Goal: Communication & Community: Answer question/provide support

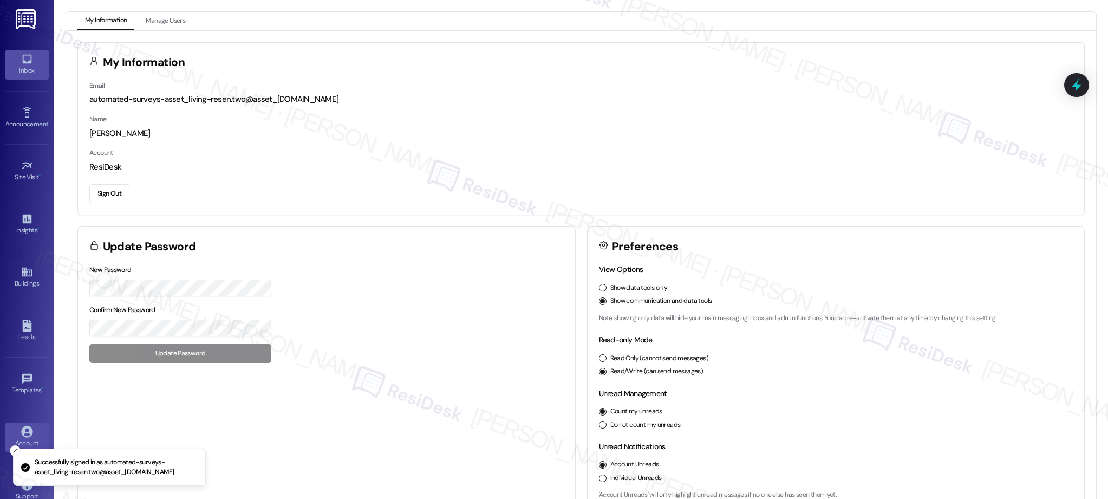
click at [24, 63] on icon at bounding box center [26, 59] width 9 height 9
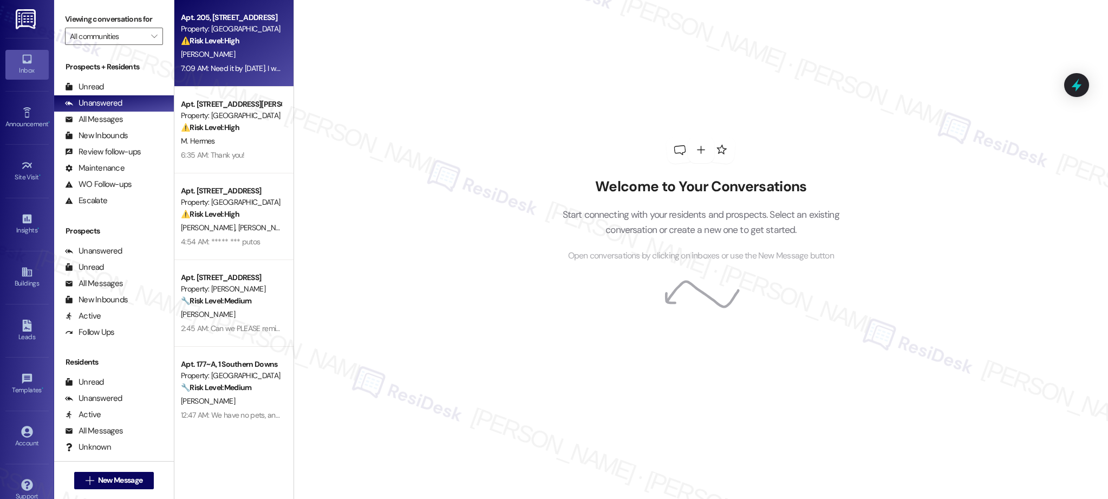
click at [250, 44] on div "⚠️ Risk Level: High The resident is disputing lease terms and threatening not t…" at bounding box center [231, 40] width 100 height 11
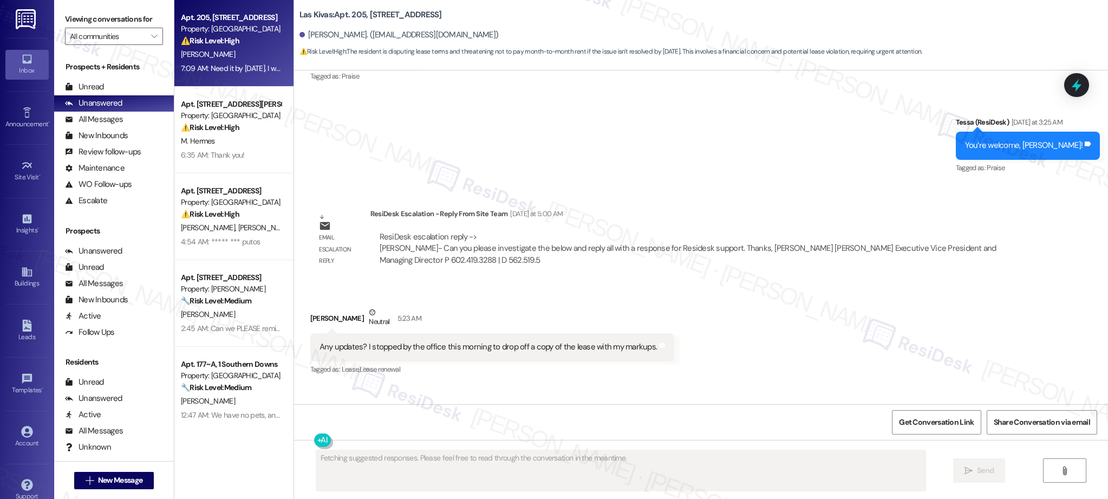
scroll to position [1123, 0]
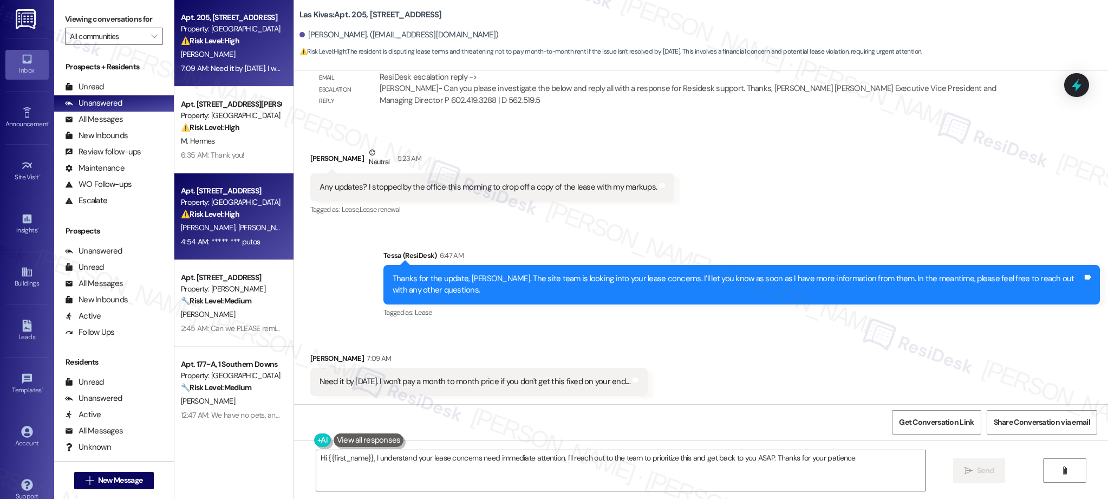
type textarea "Hi {{first_name}}, I understand your lease concerns need immediate attention. I…"
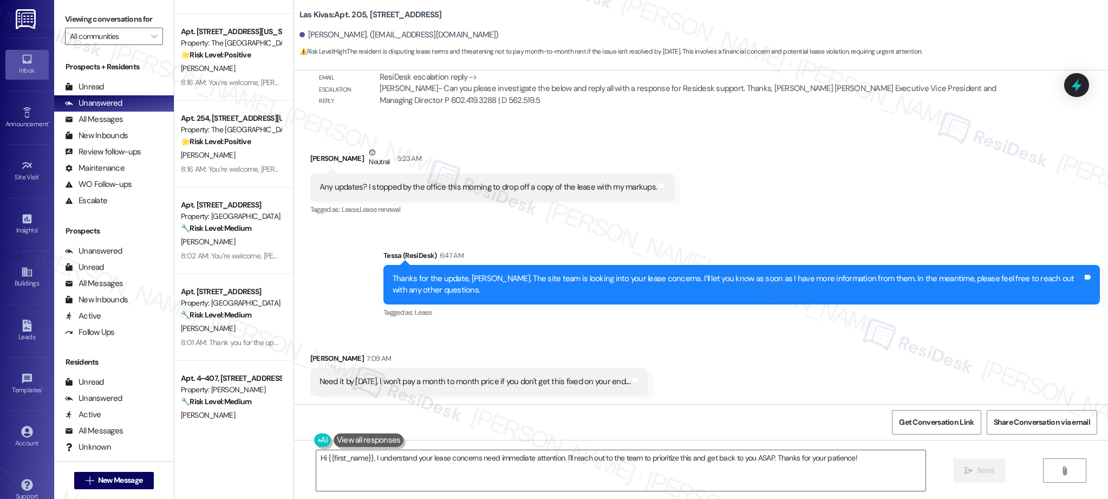
scroll to position [3996, 0]
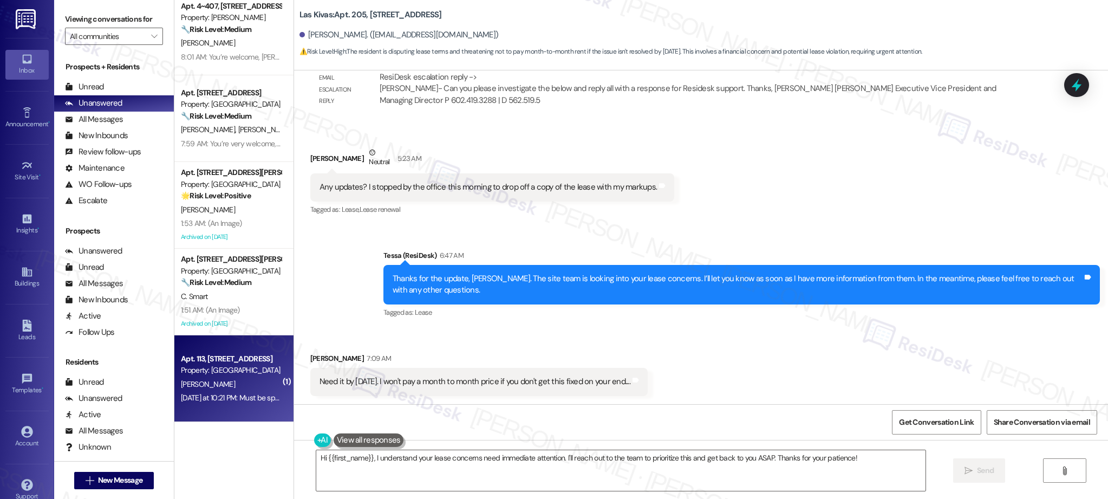
click at [227, 375] on div "Property: [GEOGRAPHIC_DATA]" at bounding box center [231, 369] width 100 height 11
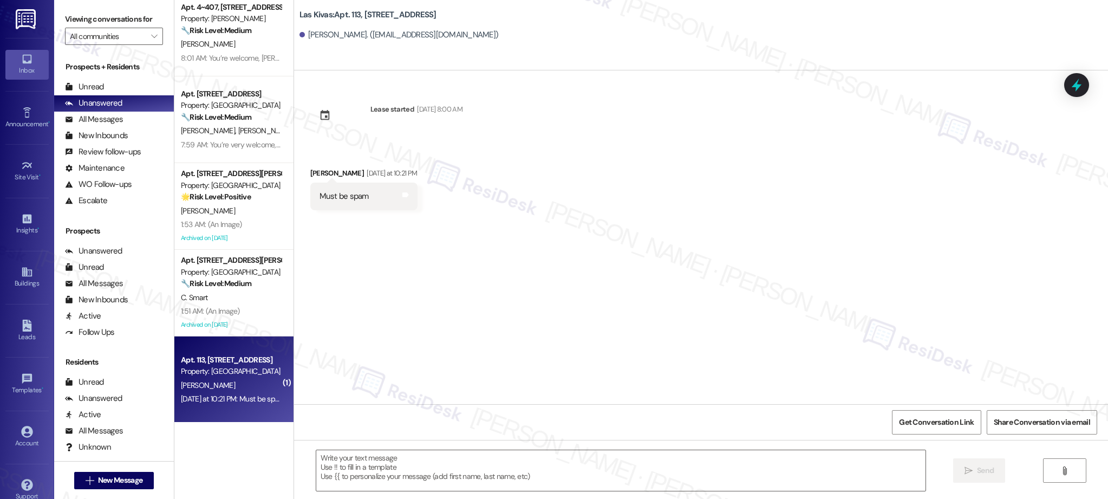
type textarea "Fetching suggested responses. Please feel free to read through the conversation…"
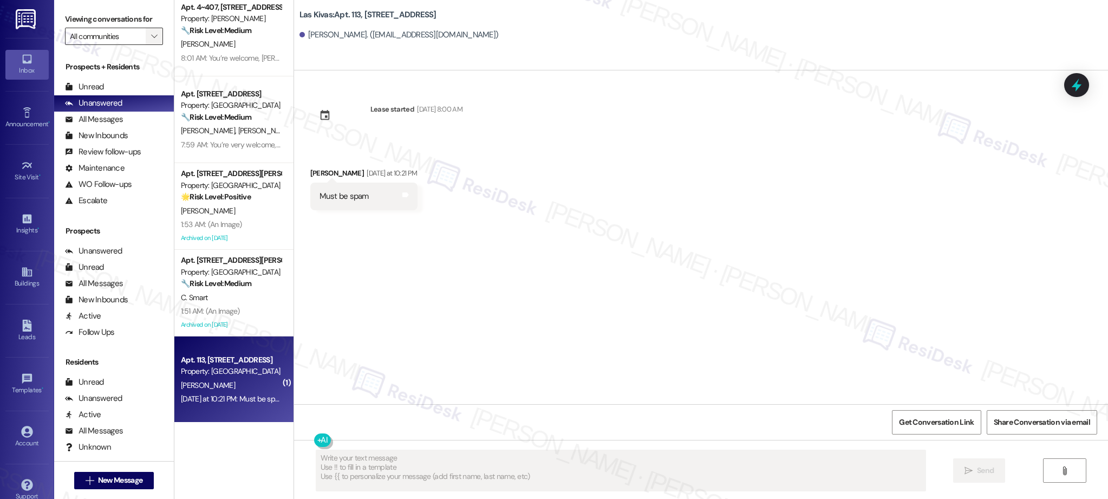
click at [151, 34] on icon "" at bounding box center [154, 36] width 6 height 9
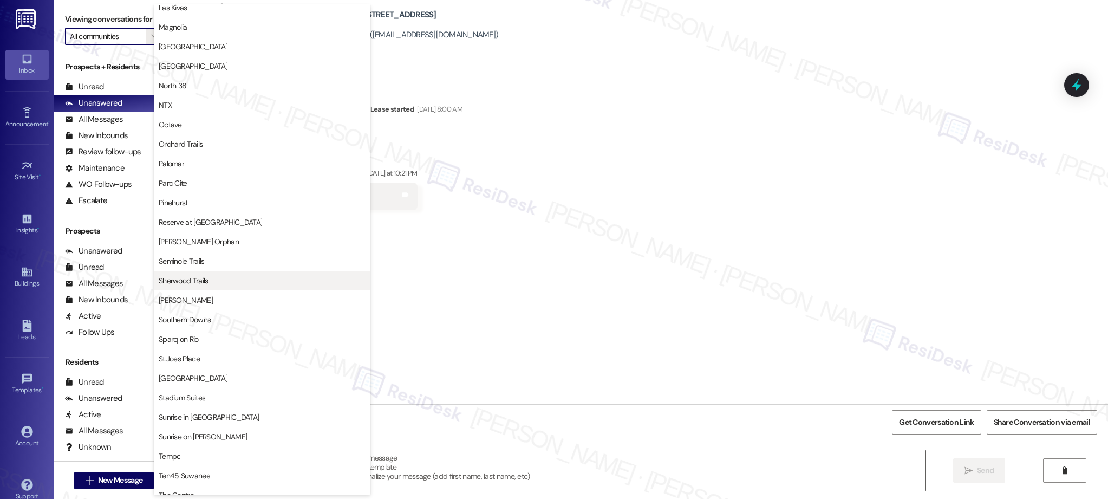
scroll to position [514, 0]
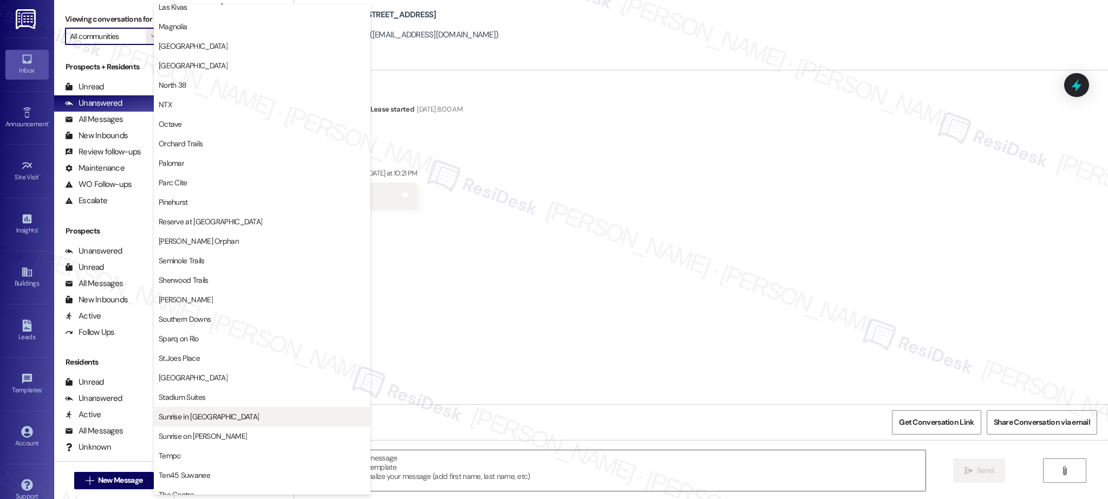
click at [206, 416] on span "Sunrise in [GEOGRAPHIC_DATA]" at bounding box center [209, 416] width 100 height 11
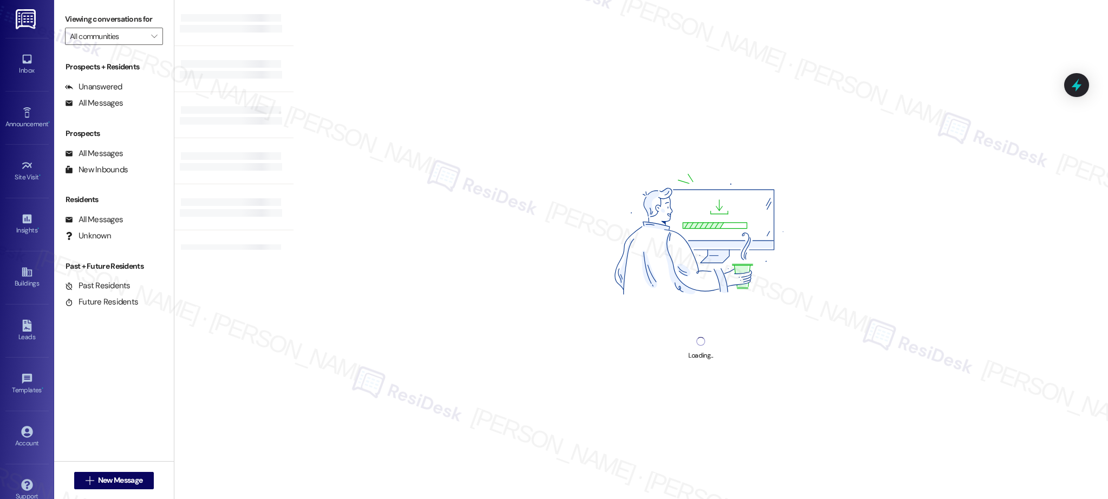
type input "Sunrise in [GEOGRAPHIC_DATA]"
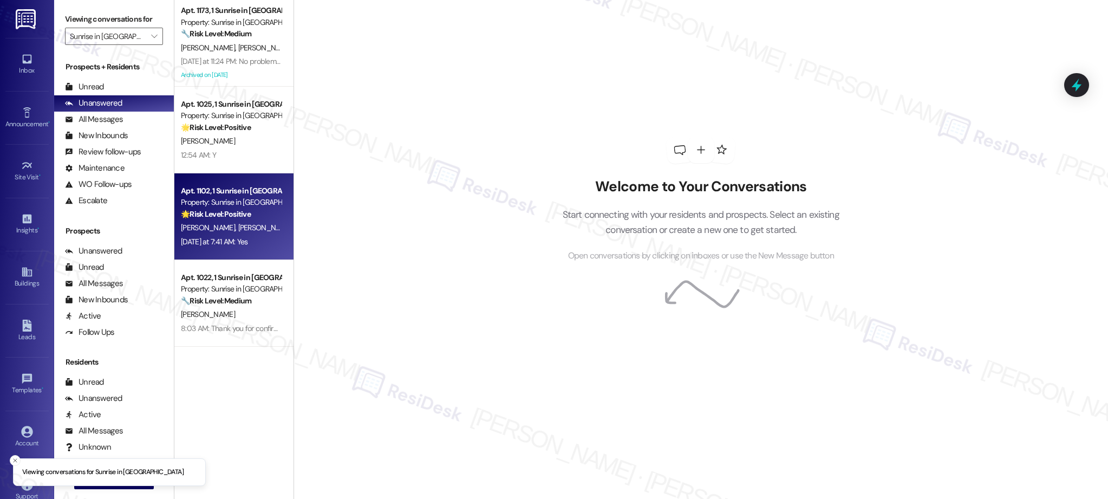
click at [238, 224] on span "[PERSON_NAME]" at bounding box center [265, 228] width 54 height 10
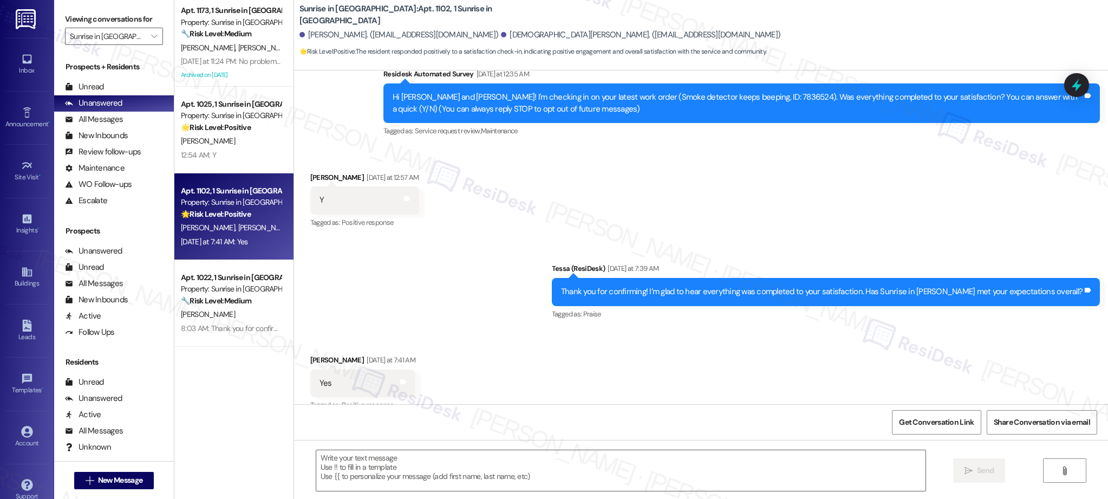
type textarea "Fetching suggested responses. Please feel free to read through the conversation…"
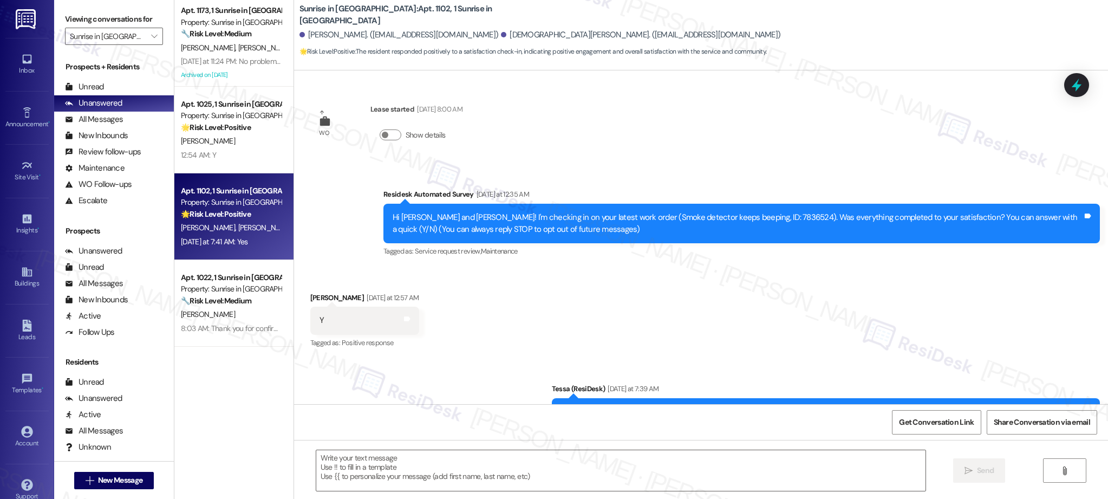
scroll to position [138, 0]
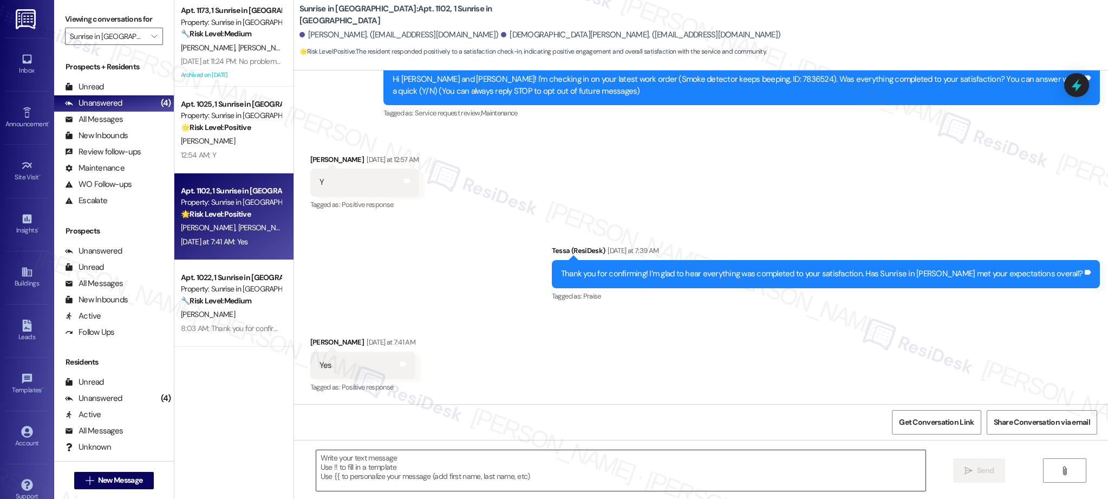
click at [498, 475] on textarea at bounding box center [621, 470] width 610 height 41
click at [499, 472] on textarea "To enrich screen reader interactions, please activate Accessibility in Grammarl…" at bounding box center [621, 470] width 610 height 41
paste textarea "Your feedback means a lot to us! If you have a minute, we’d love for you to lea…"
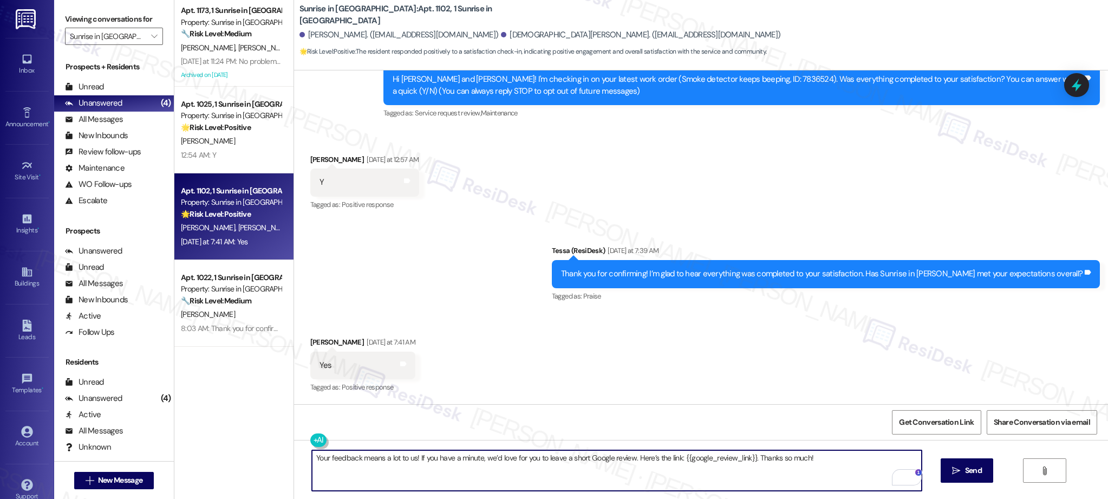
click at [312, 456] on textarea "Your feedback means a lot to us! If you have a minute, we’d love for you to lea…" at bounding box center [617, 470] width 610 height 41
type textarea "That's great to hear! Your feedback means a lot to us! If you have a minute, we…"
click at [969, 472] on span "Send" at bounding box center [973, 470] width 17 height 11
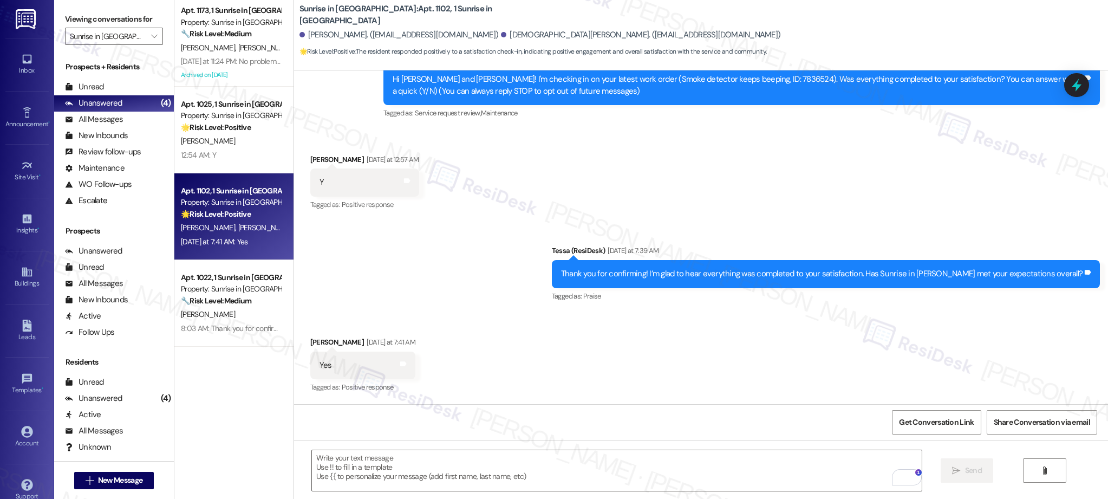
scroll to position [138, 0]
click at [407, 182] on icon at bounding box center [406, 181] width 6 height 5
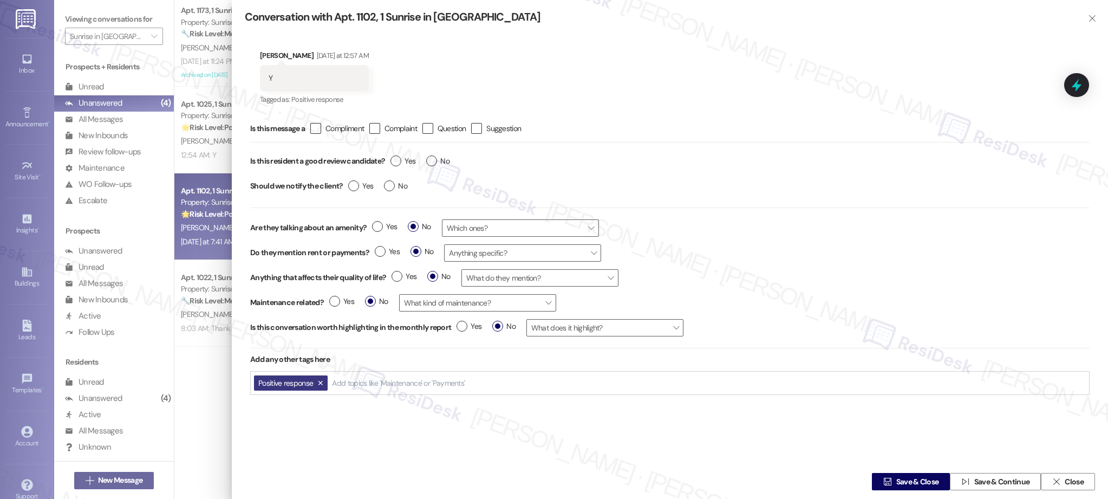
drag, startPoint x: 400, startPoint y: 162, endPoint x: 715, endPoint y: 309, distance: 347.6
click at [400, 162] on label "Yes" at bounding box center [402, 160] width 25 height 11
click at [400, 162] on input "Yes" at bounding box center [402, 162] width 25 height 14
radio input "true"
click at [903, 480] on span "Save & Close" at bounding box center [917, 481] width 43 height 11
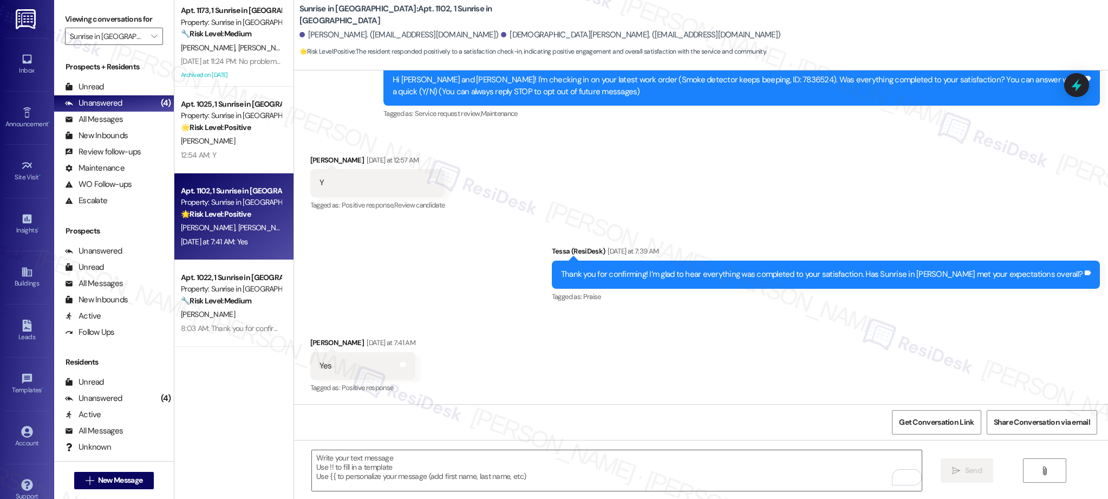
scroll to position [264, 0]
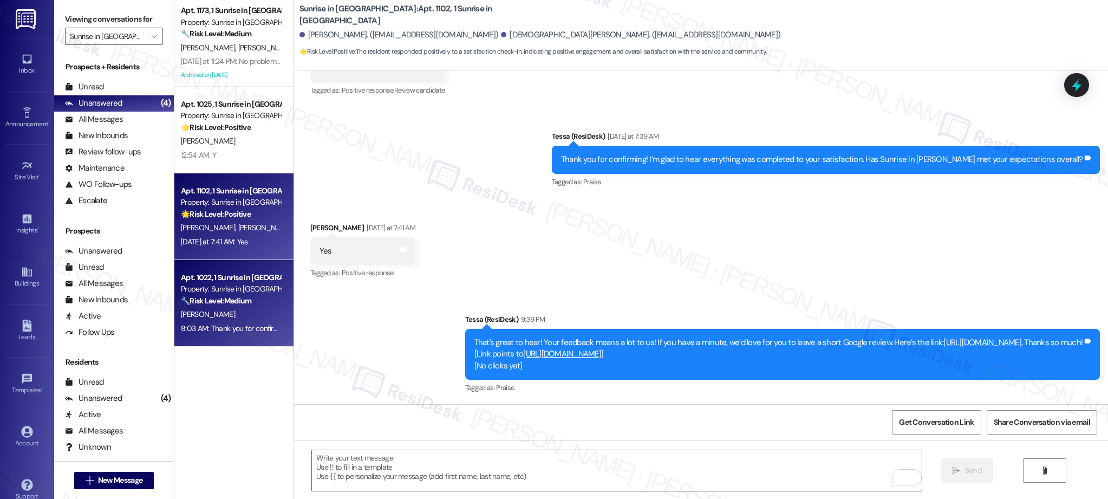
click at [188, 319] on div "[PERSON_NAME]" at bounding box center [231, 315] width 102 height 14
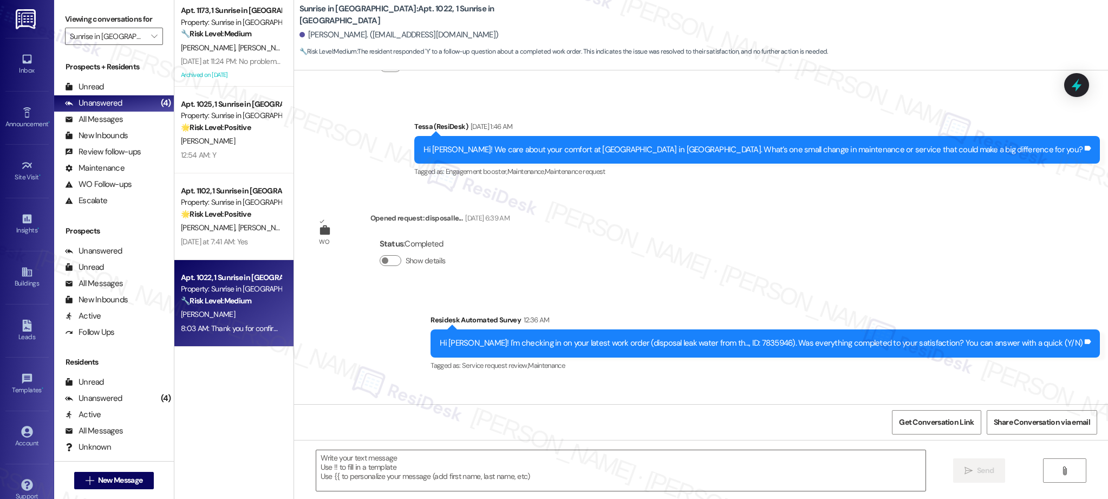
type textarea "Fetching suggested responses. Please feel free to read through the conversation…"
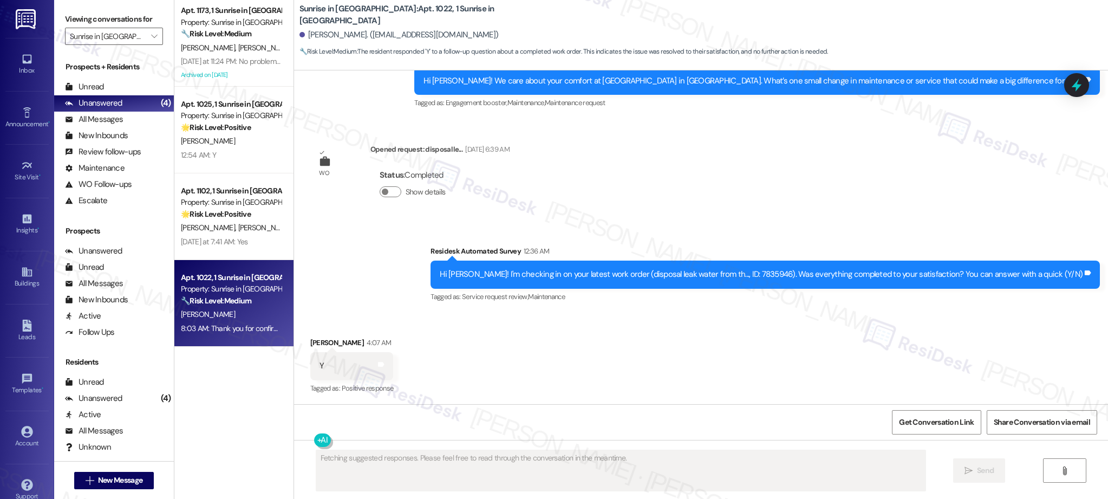
scroll to position [413, 0]
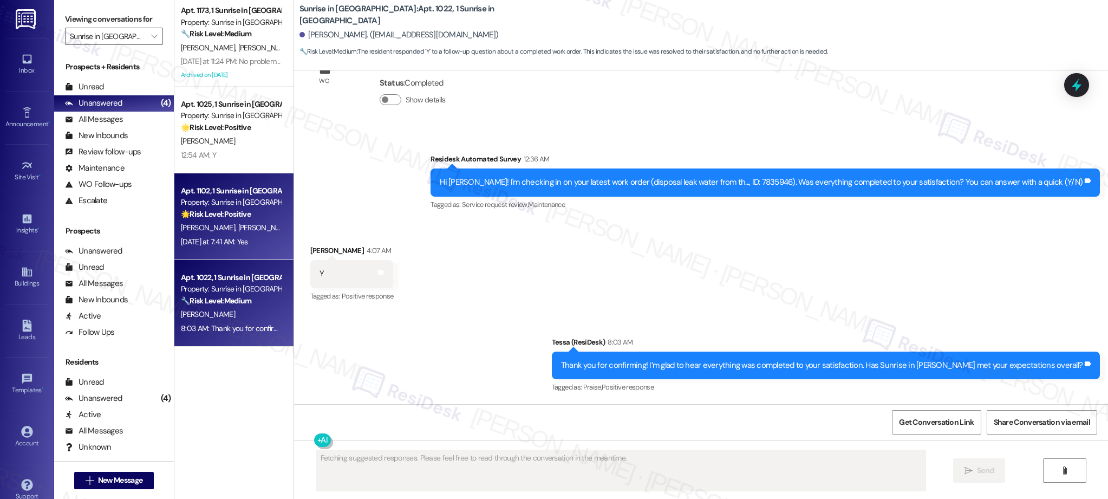
click at [238, 224] on span "[PERSON_NAME]" at bounding box center [265, 228] width 54 height 10
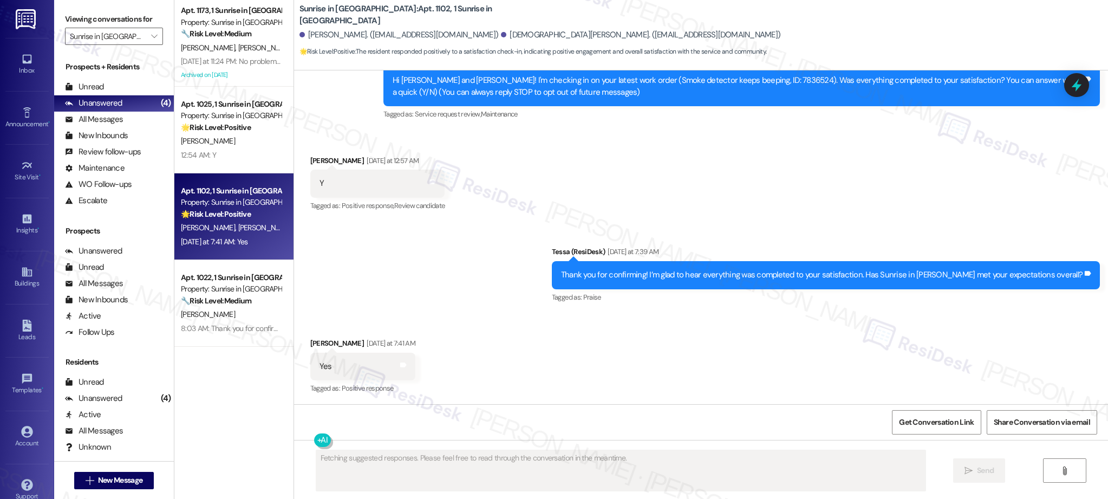
scroll to position [264, 0]
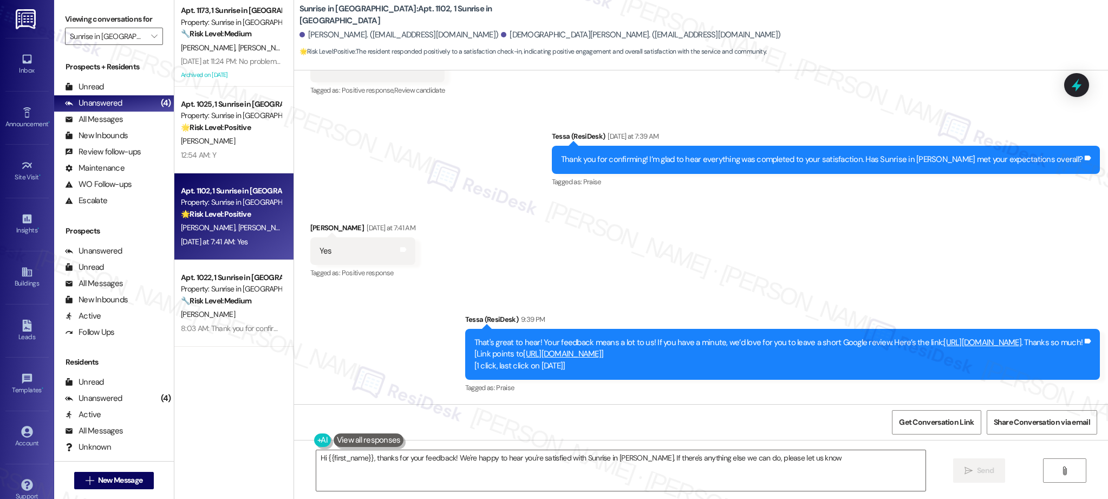
type textarea "Hi {{first_name}}, thanks for your feedback! We're happy to hear you're satisfi…"
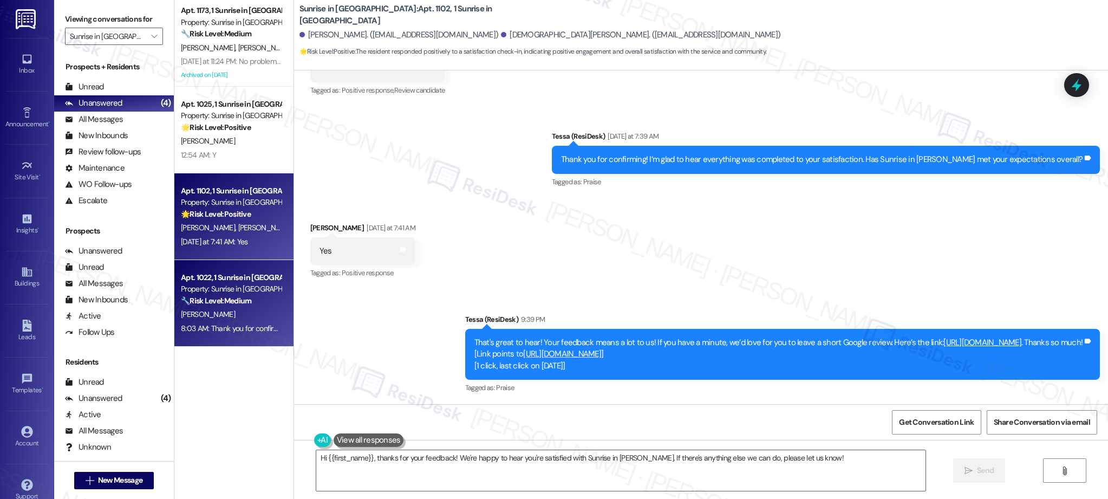
click at [224, 305] on strong "🔧 Risk Level: Medium" at bounding box center [216, 301] width 70 height 10
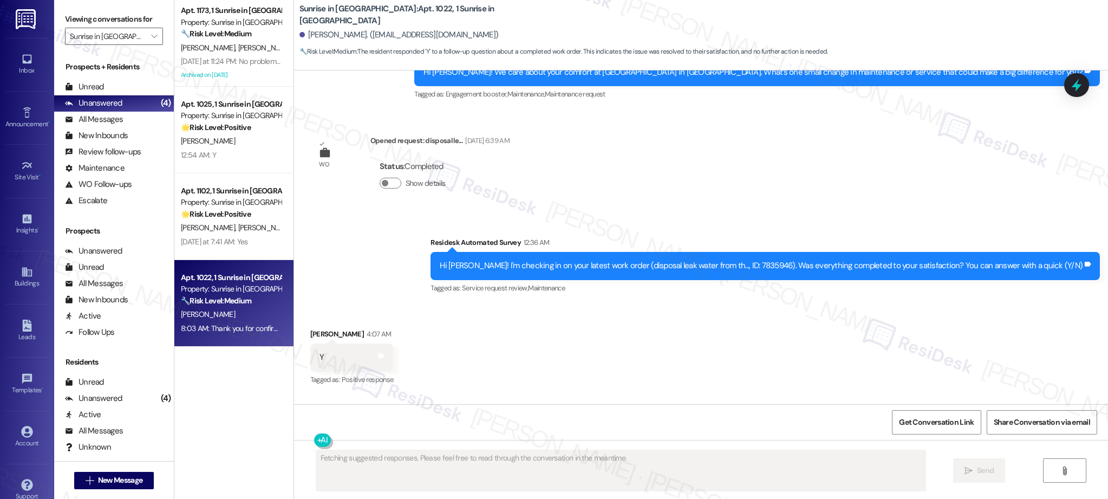
scroll to position [413, 0]
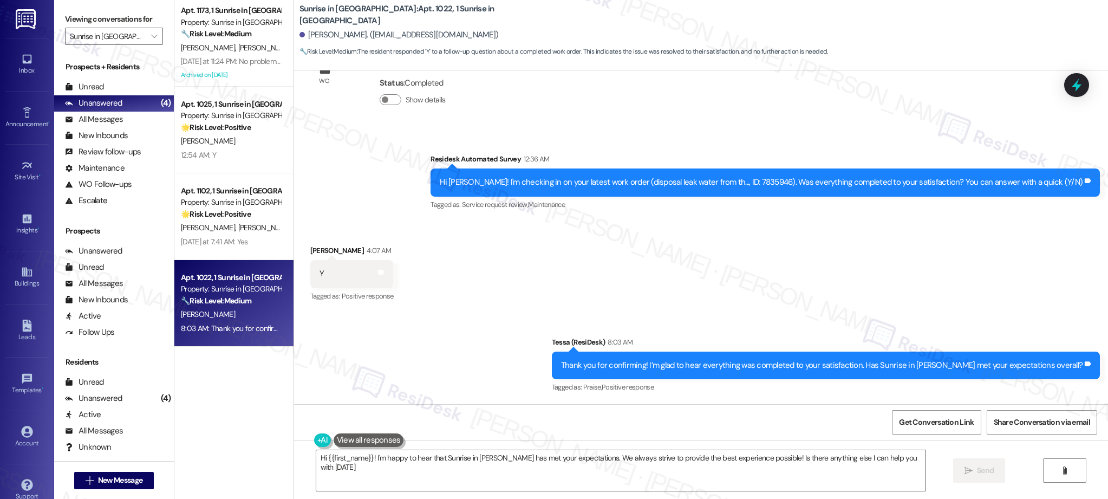
type textarea "Hi {{first_name}}! I'm happy to hear that Sunrise in Chandler has met your expe…"
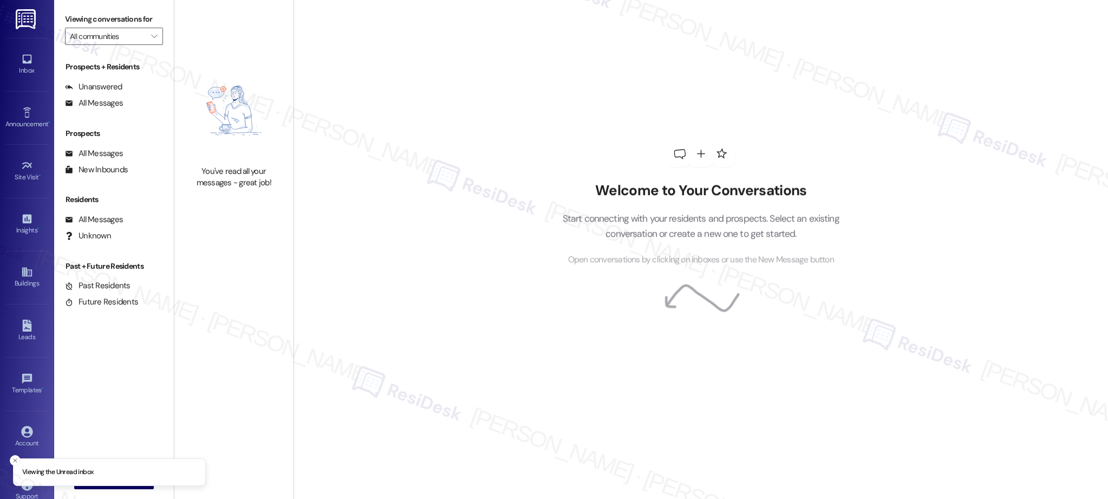
type input "Sunrise in [GEOGRAPHIC_DATA]"
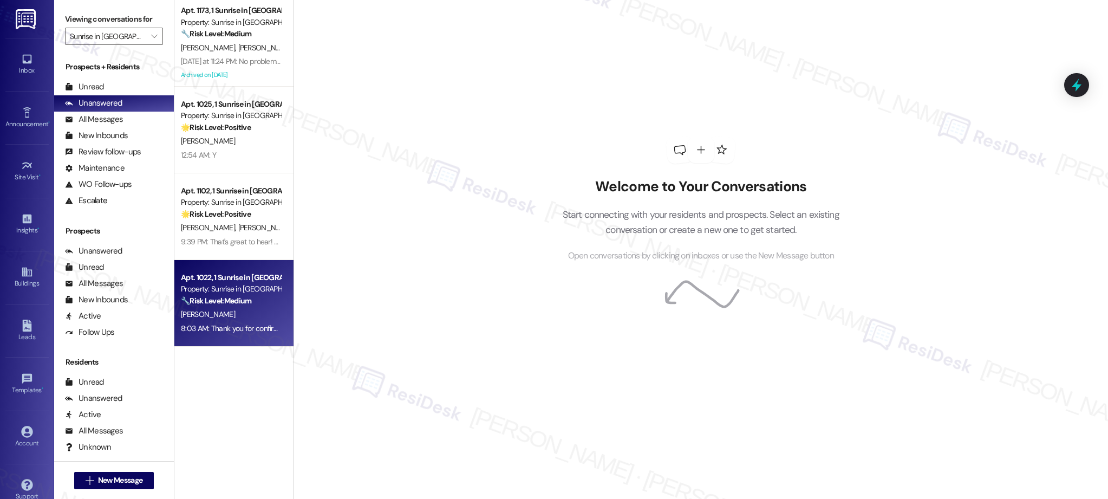
click at [256, 300] on div "🔧 Risk Level: Medium The resident responded 'Y' to a follow-up question about a…" at bounding box center [231, 300] width 100 height 11
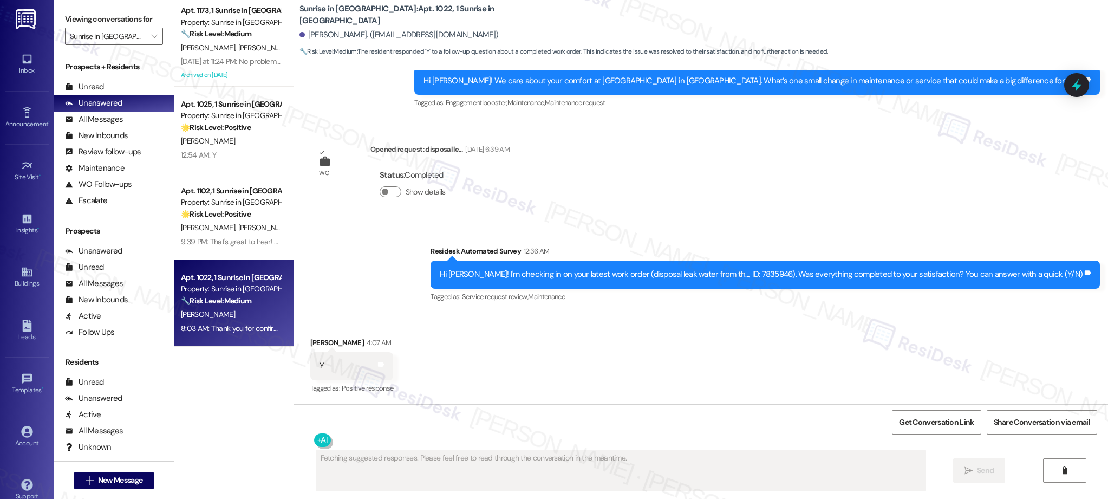
scroll to position [413, 0]
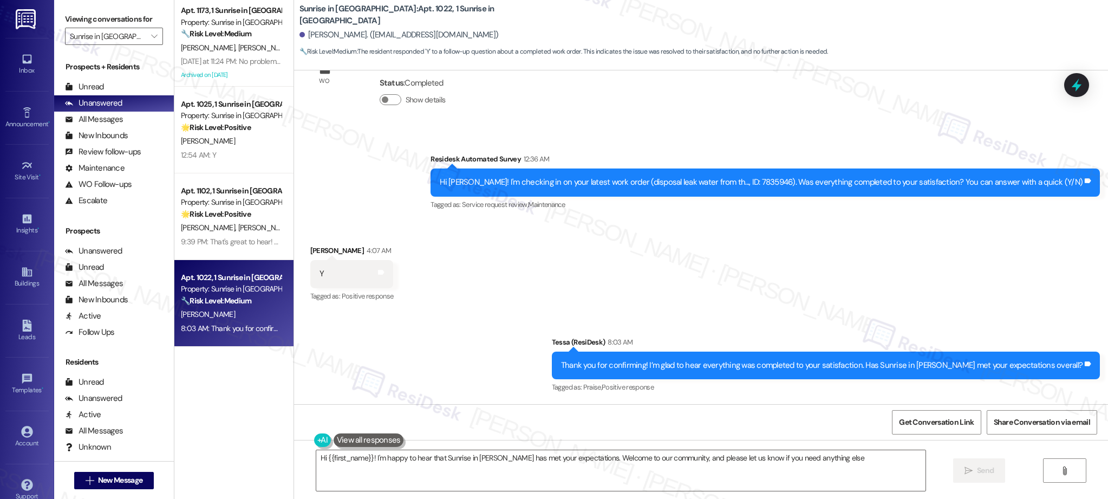
type textarea "Hi {{first_name}}! I'm happy to hear that Sunrise in Chandler has met your expe…"
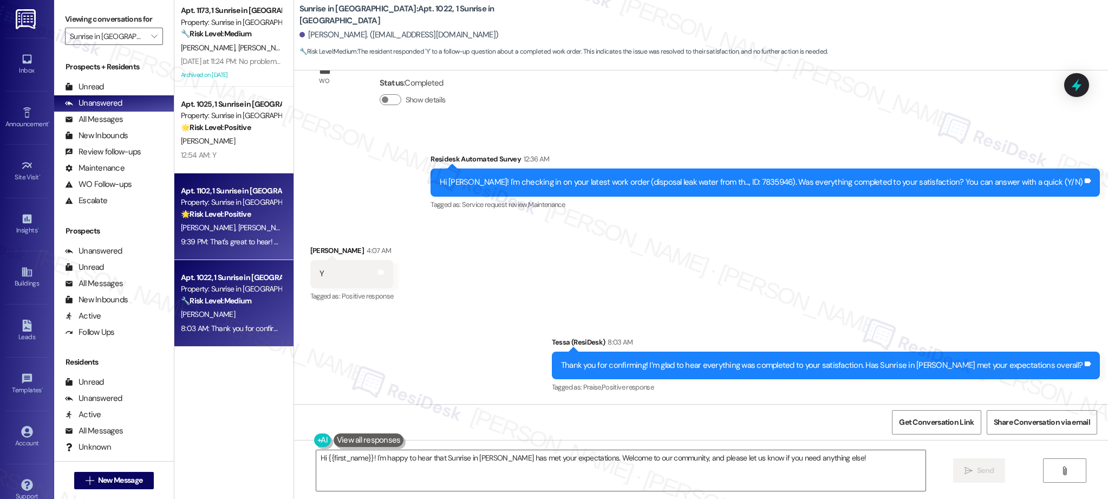
click at [218, 234] on div "J. Jimenez V. Jimenez" at bounding box center [231, 228] width 102 height 14
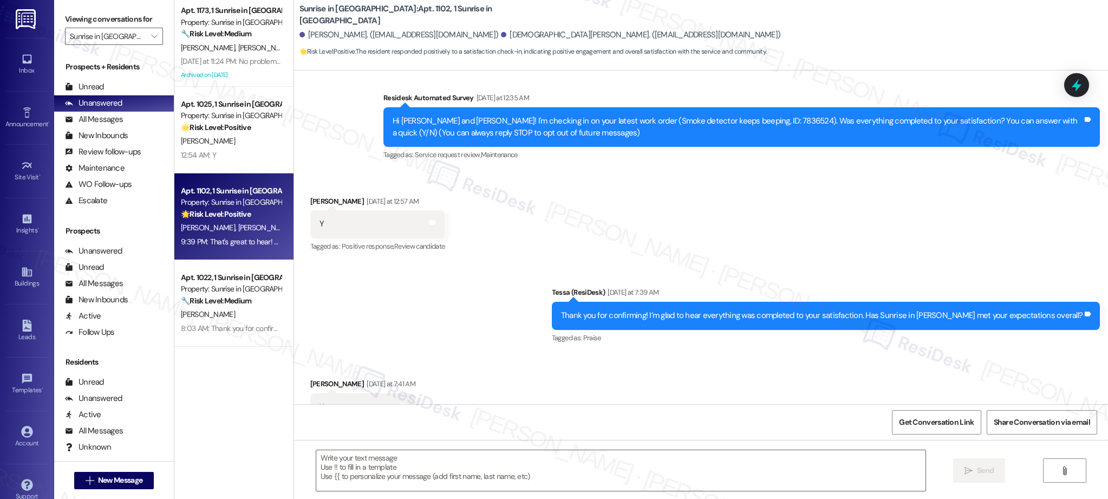
type textarea "Fetching suggested responses. Please feel free to read through the conversation…"
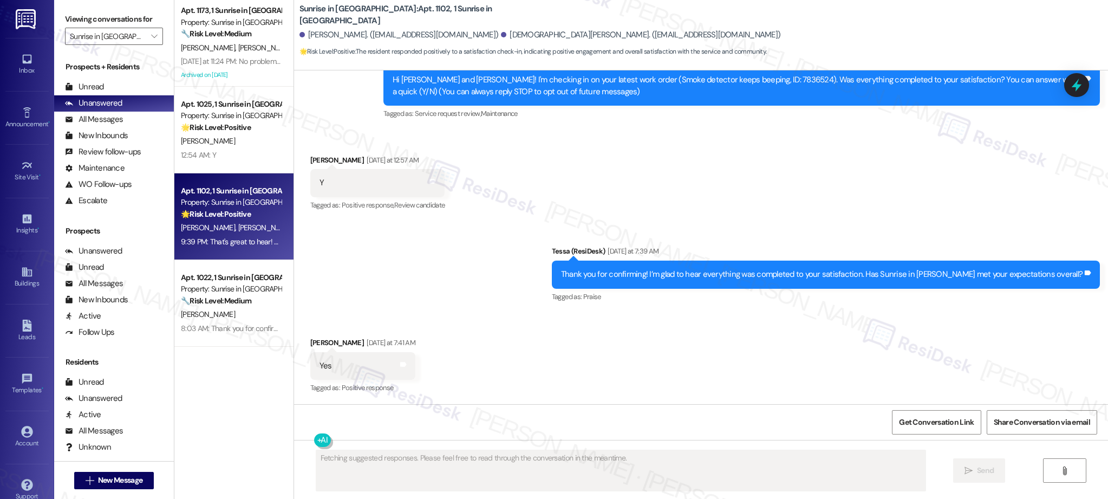
scroll to position [264, 0]
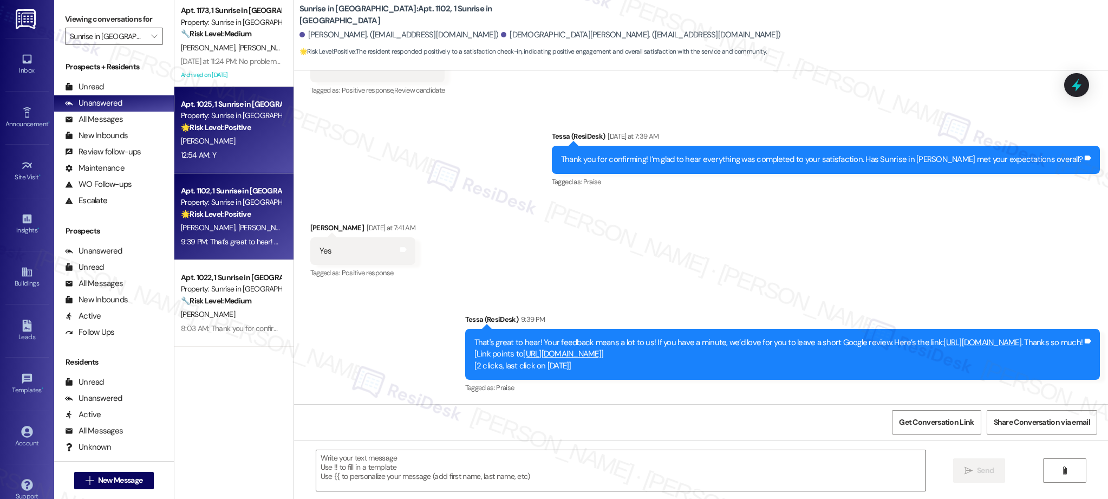
click at [213, 122] on strong "🌟 Risk Level: Positive" at bounding box center [216, 127] width 70 height 10
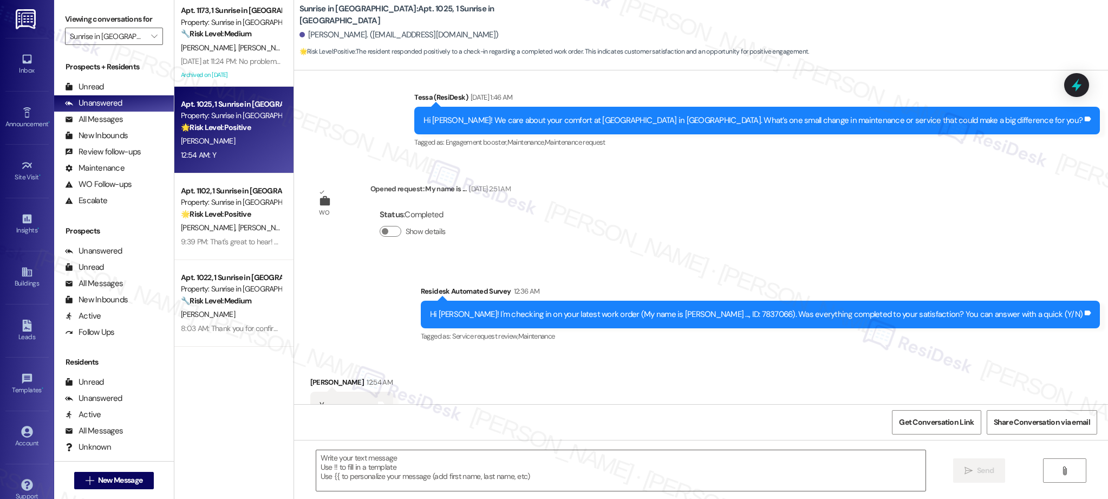
type textarea "Fetching suggested responses. Please feel free to read through the conversation…"
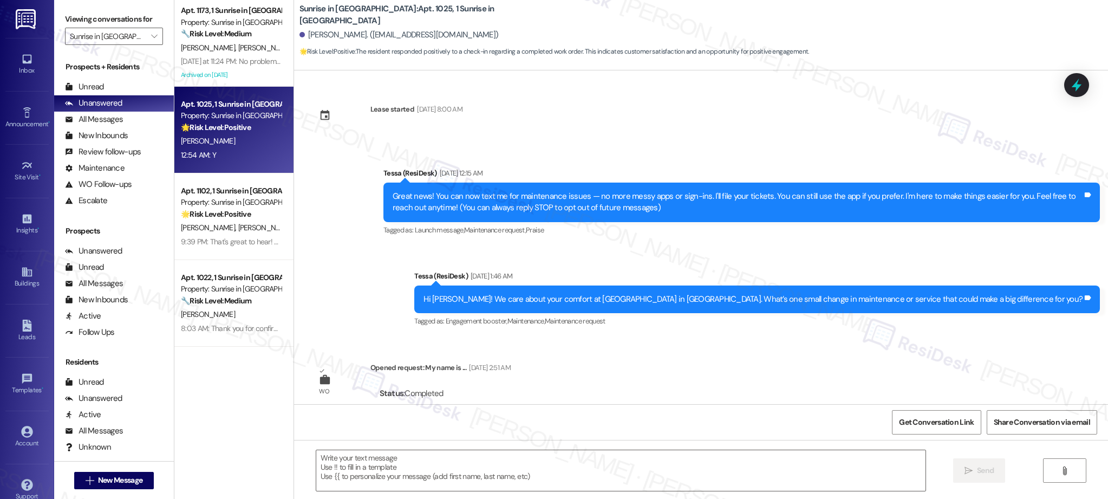
scroll to position [219, 0]
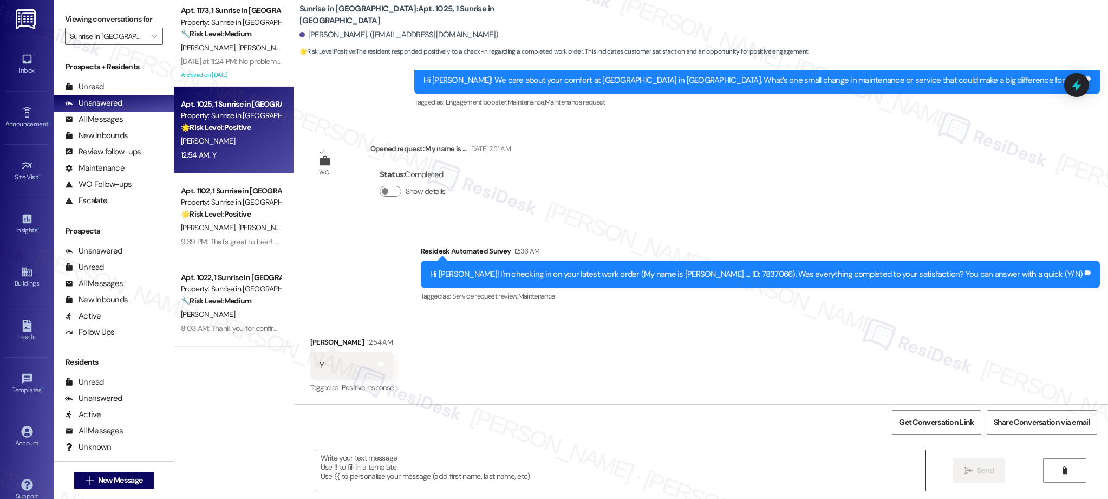
click at [478, 477] on textarea at bounding box center [621, 470] width 610 height 41
paste textarea "We’re glad everything went well with your work order! Let us know if there’s an…"
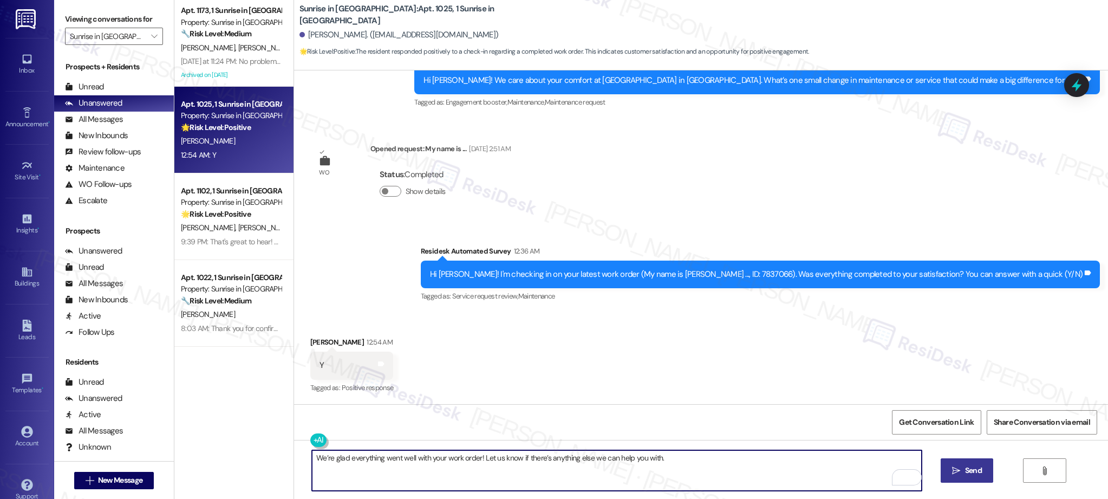
type textarea "We’re glad everything went well with your work order! Let us know if there’s an…"
click at [966, 474] on span "Send" at bounding box center [973, 470] width 17 height 11
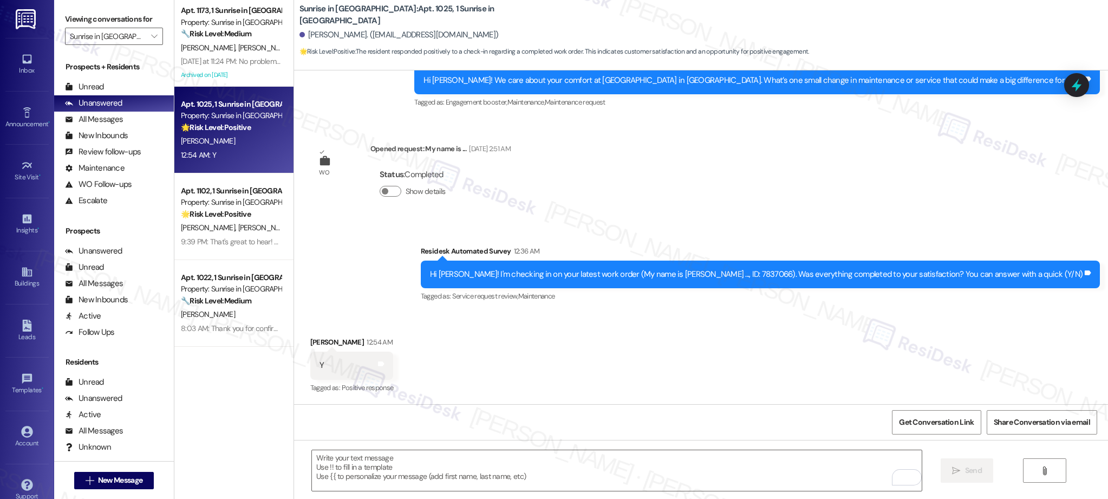
scroll to position [218, 0]
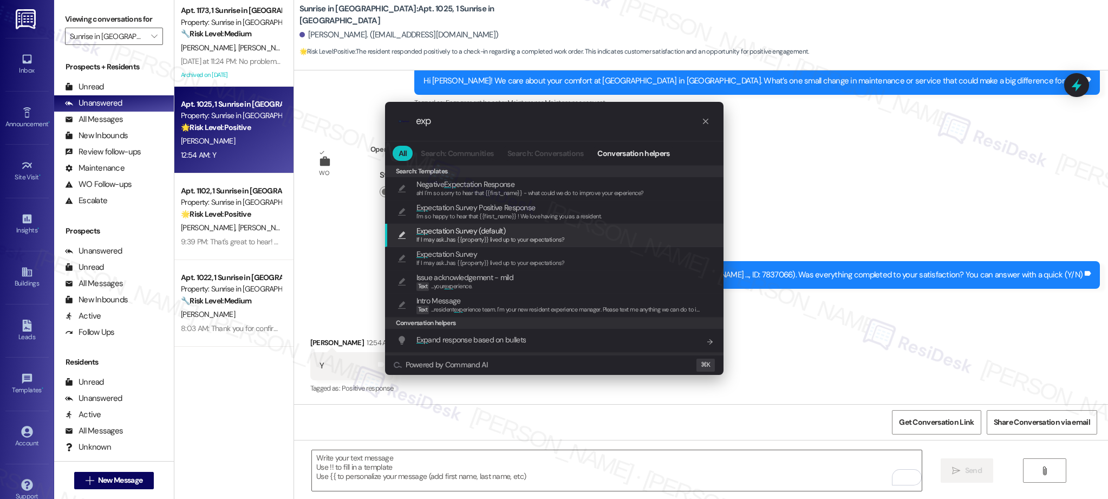
type input "exp"
click at [489, 236] on span "If I may ask...has {{property}} lived up to your expectations?" at bounding box center [490, 240] width 148 height 8
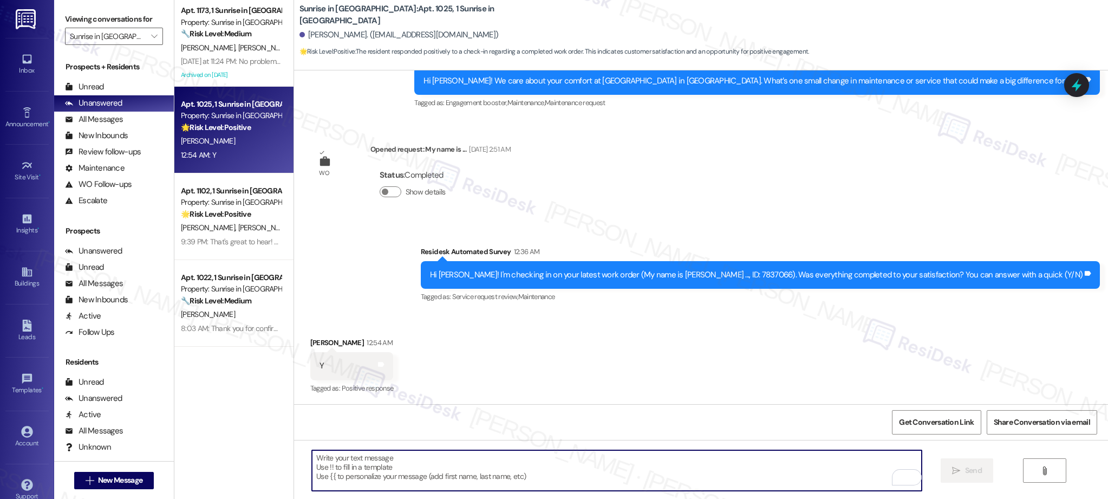
type textarea "If I may ask...has {{property}} lived up to your expectations?"
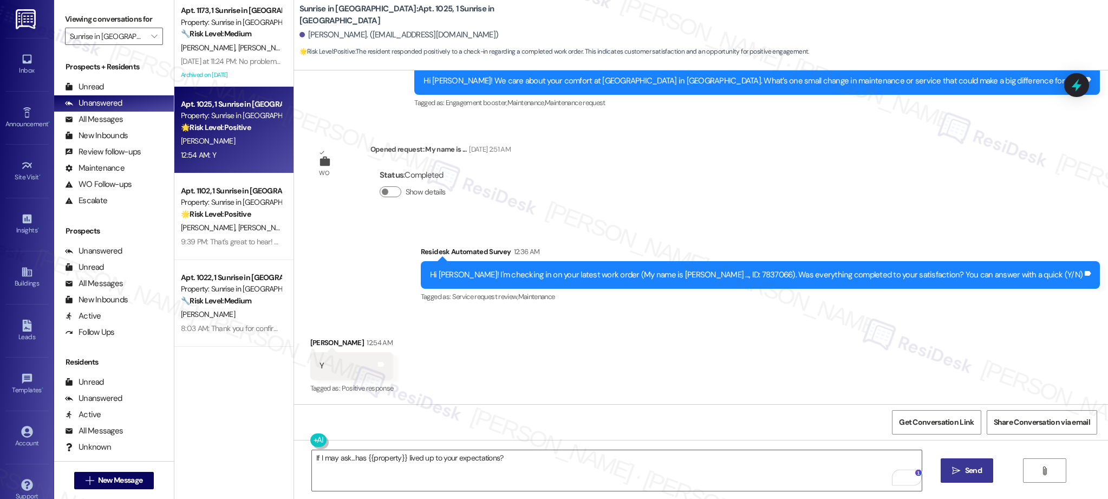
click at [952, 468] on icon "" at bounding box center [956, 470] width 8 height 9
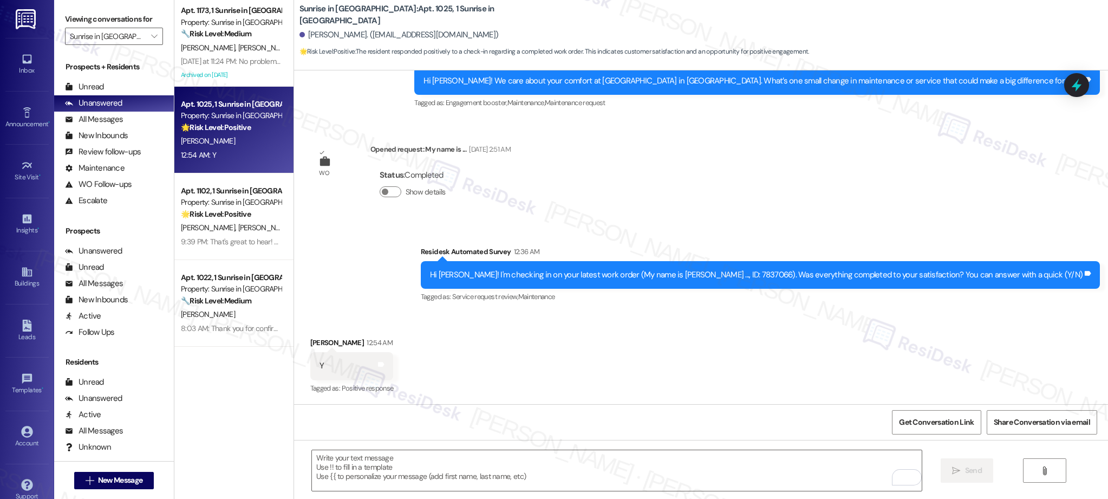
scroll to position [370, 0]
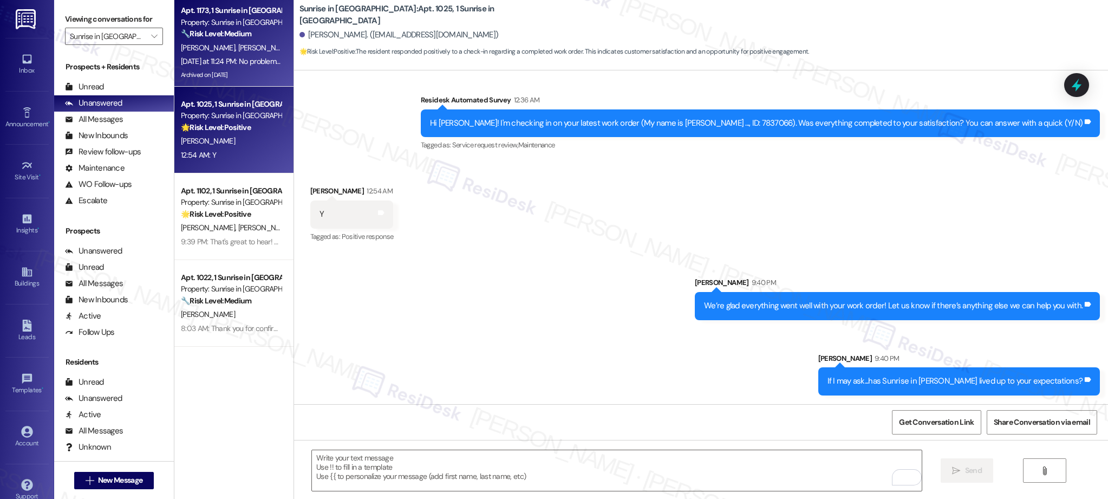
click at [238, 72] on div "Archived on [DATE]" at bounding box center [231, 75] width 102 height 14
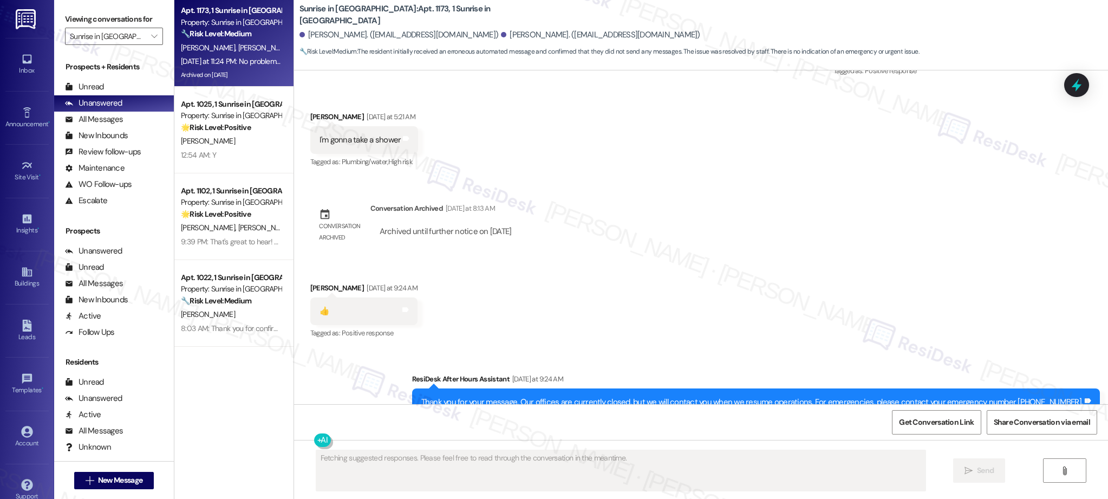
scroll to position [1601, 0]
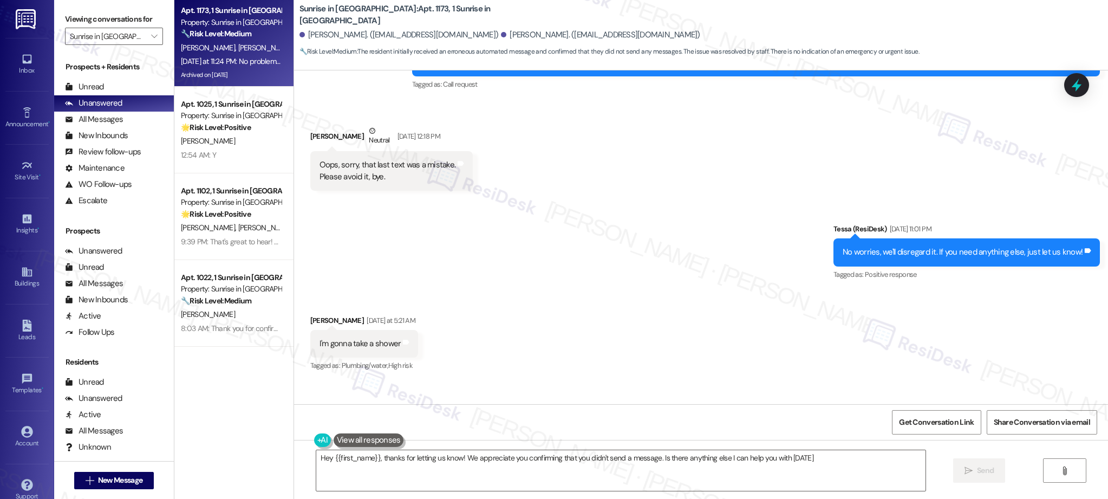
type textarea "Hey {{first_name}}, thanks for letting us know! We appreciate you confirming th…"
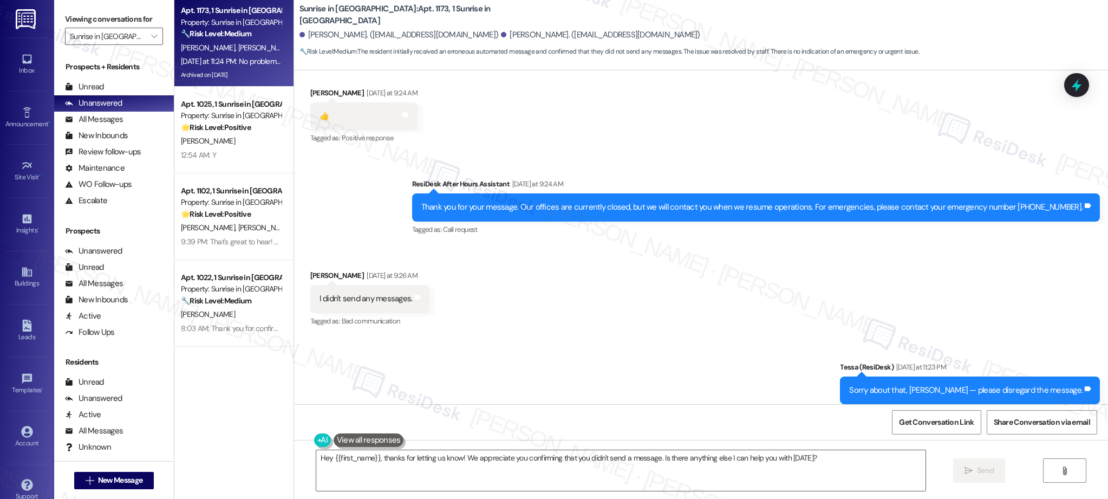
scroll to position [1900, 0]
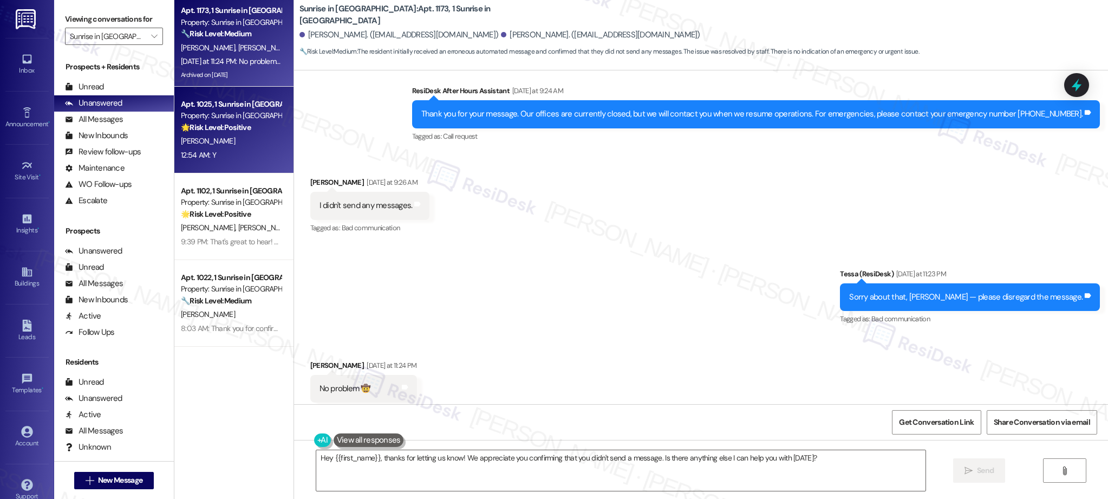
click at [246, 146] on div "[PERSON_NAME]" at bounding box center [231, 141] width 102 height 14
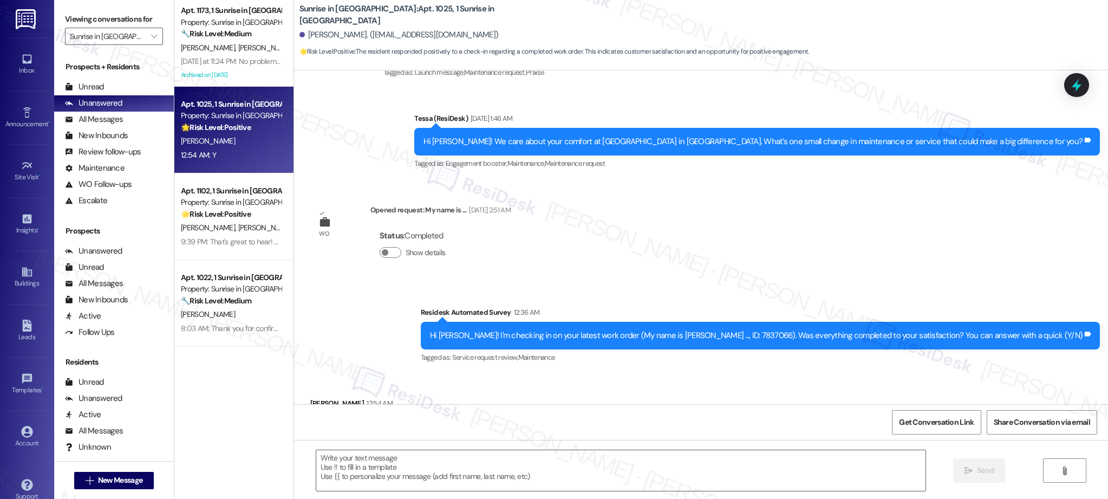
type textarea "Fetching suggested responses. Please feel free to read through the conversation…"
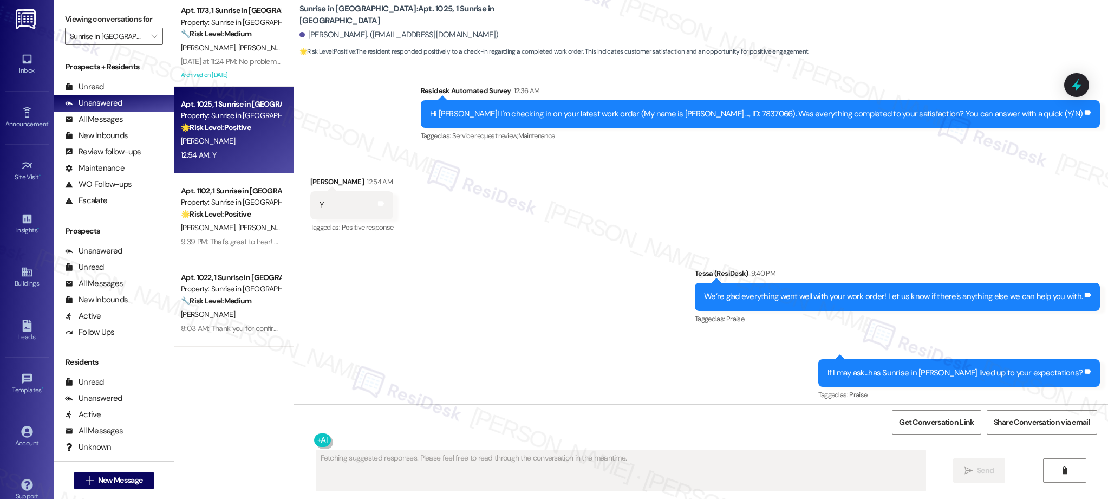
scroll to position [387, 0]
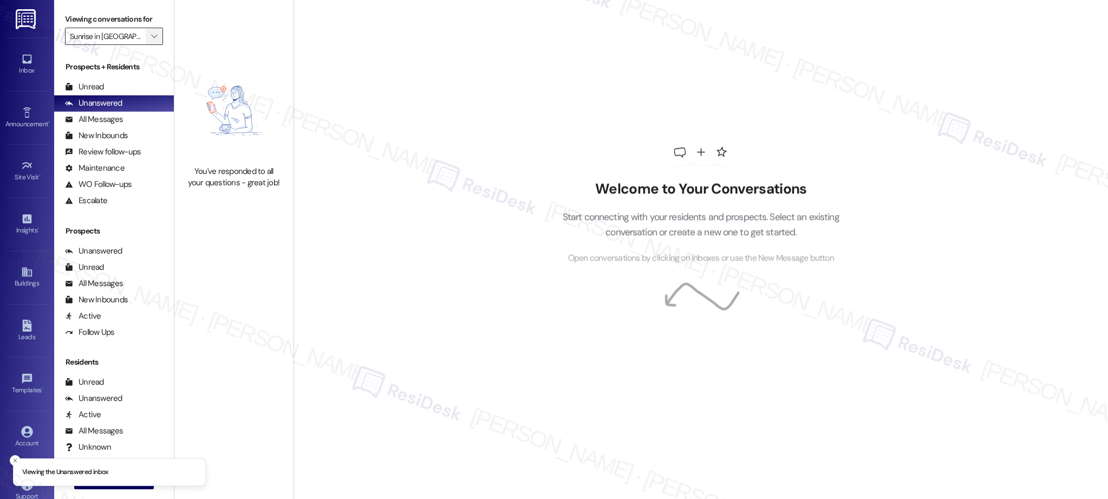
click at [151, 35] on icon "" at bounding box center [154, 36] width 6 height 9
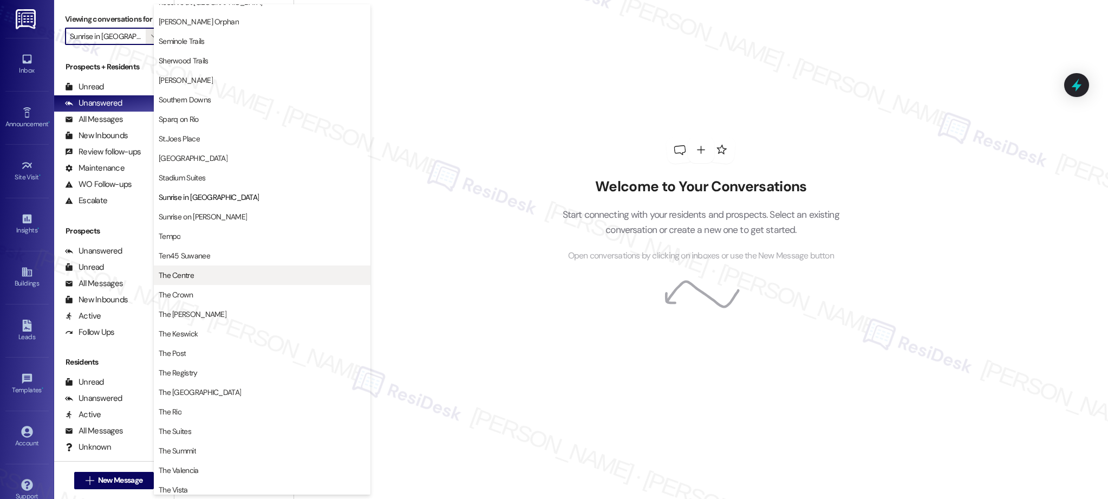
scroll to position [729, 0]
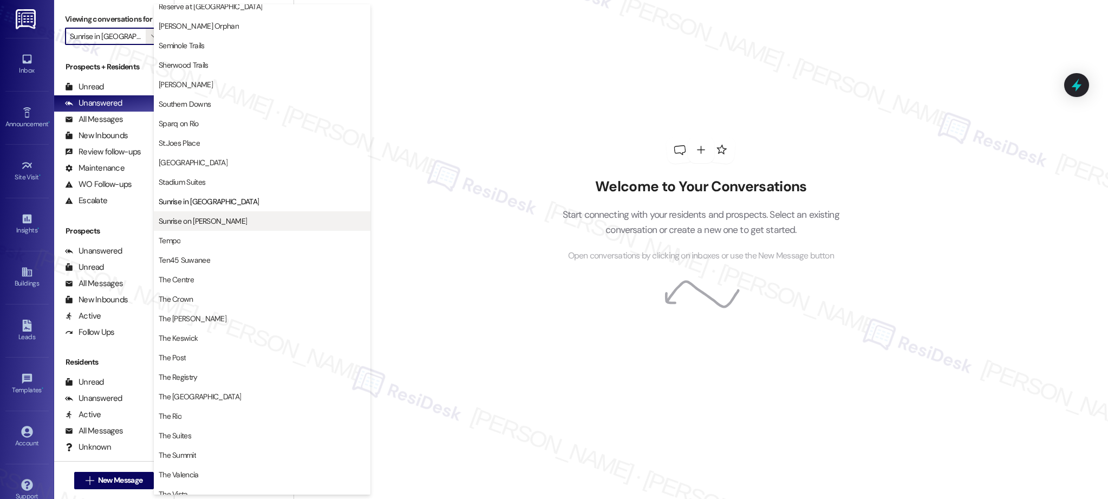
click at [210, 219] on span "Sunrise on [PERSON_NAME]" at bounding box center [203, 220] width 88 height 11
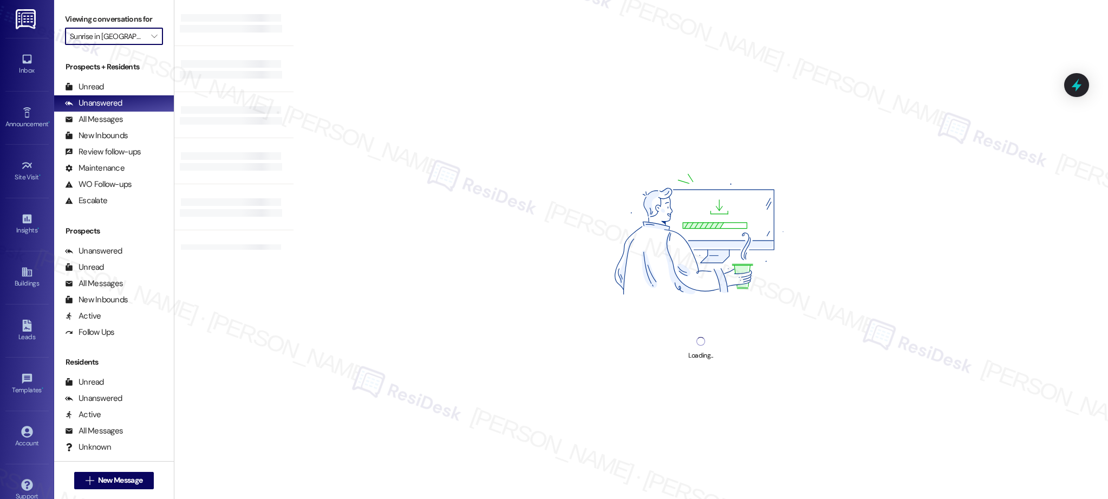
type input "Sunrise on [PERSON_NAME]"
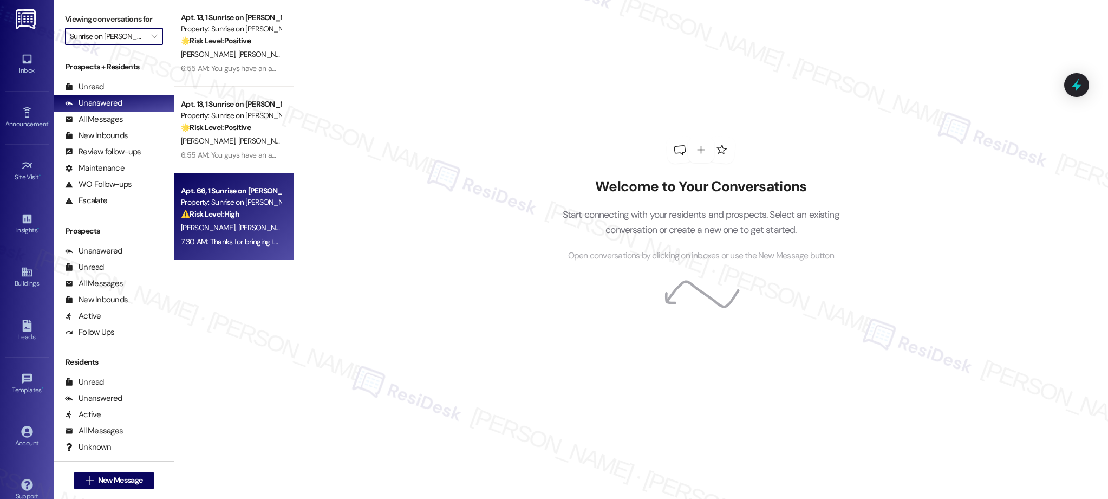
click at [245, 223] on div "[PERSON_NAME] [PERSON_NAME]" at bounding box center [231, 228] width 102 height 14
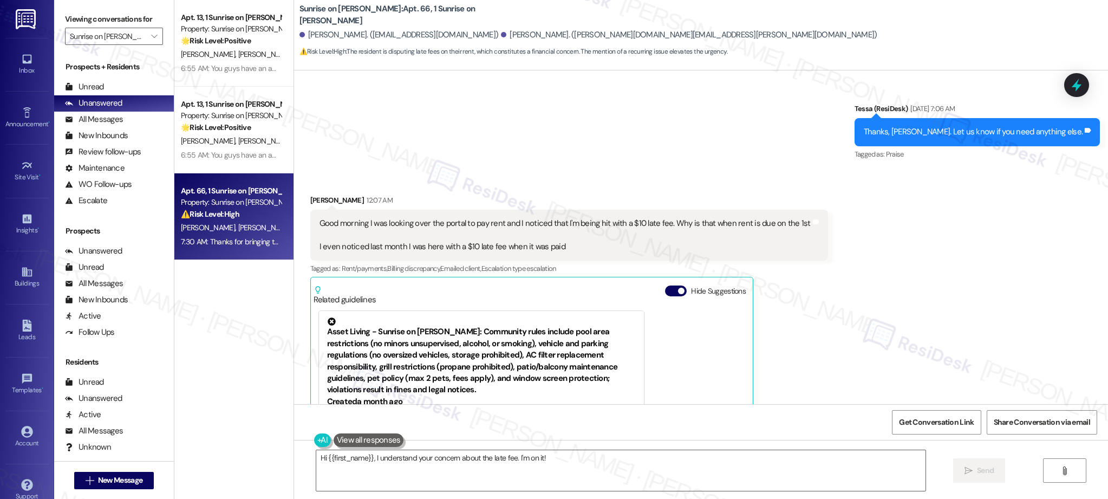
scroll to position [8639, 0]
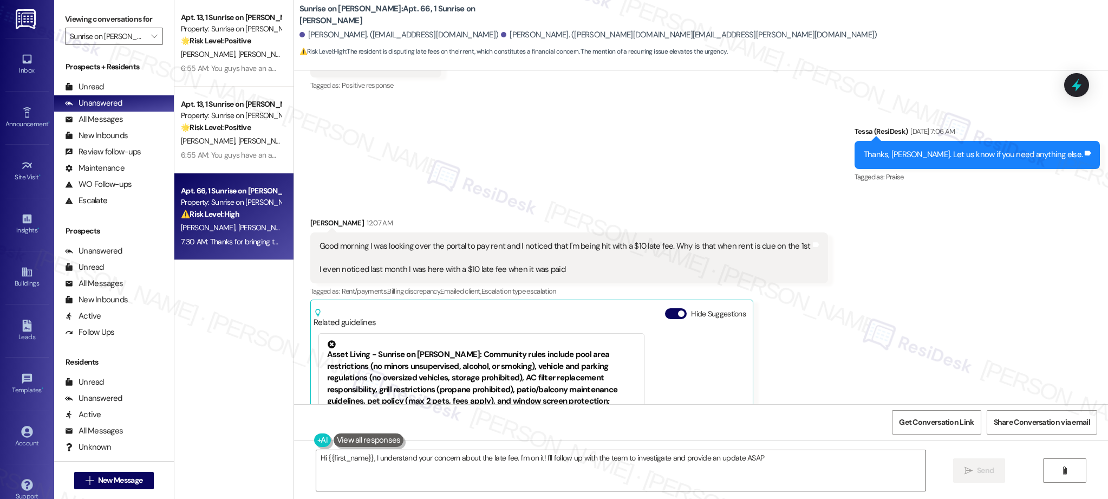
type textarea "Hi {{first_name}}, I understand your concern about the late fee. I'm on it! I'l…"
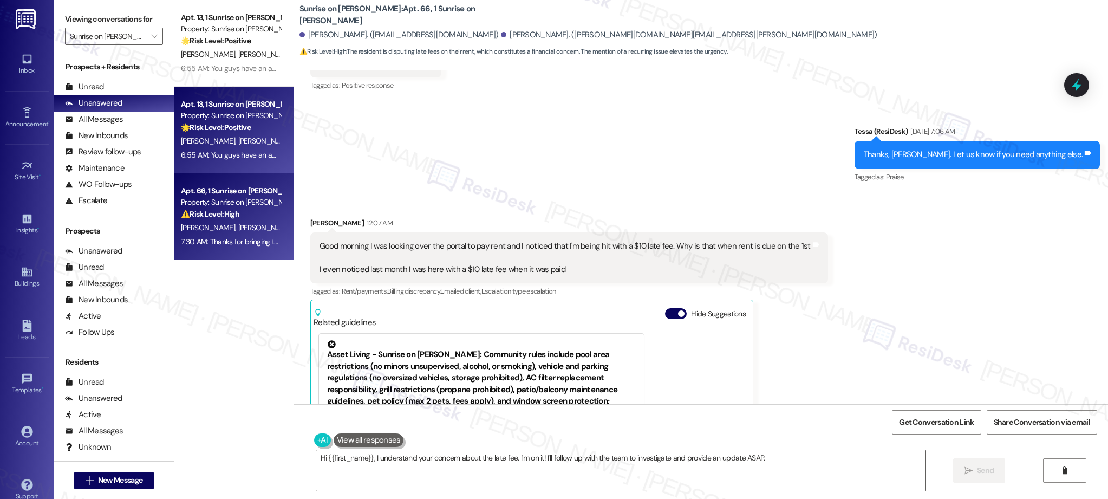
click at [231, 149] on div "6:55 AM: You guys have an amazing maintenance. I appreciate it very much 🤘 6:55…" at bounding box center [231, 155] width 102 height 14
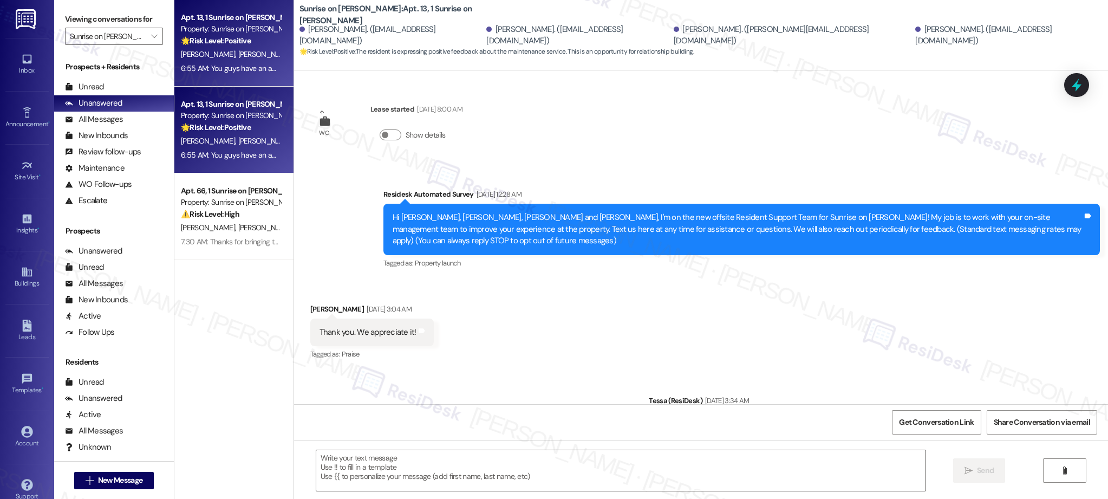
scroll to position [2710, 0]
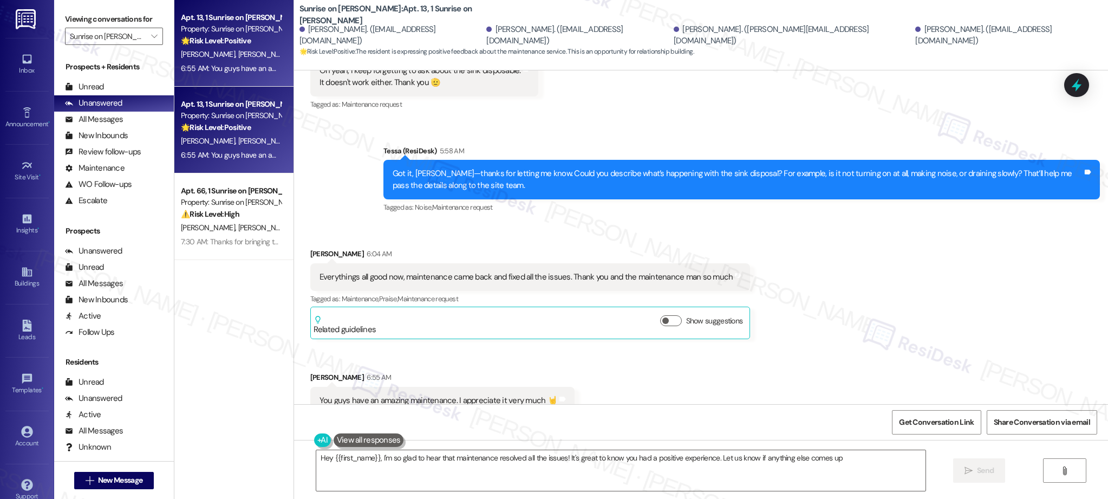
type textarea "Hey {{first_name}}, I'm so glad to hear that maintenance resolved all the issue…"
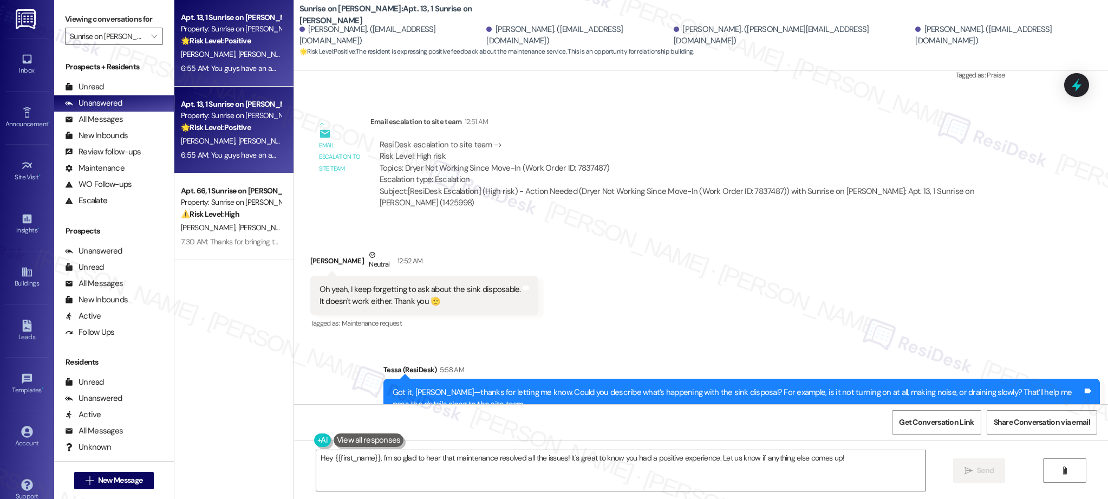
scroll to position [2475, 0]
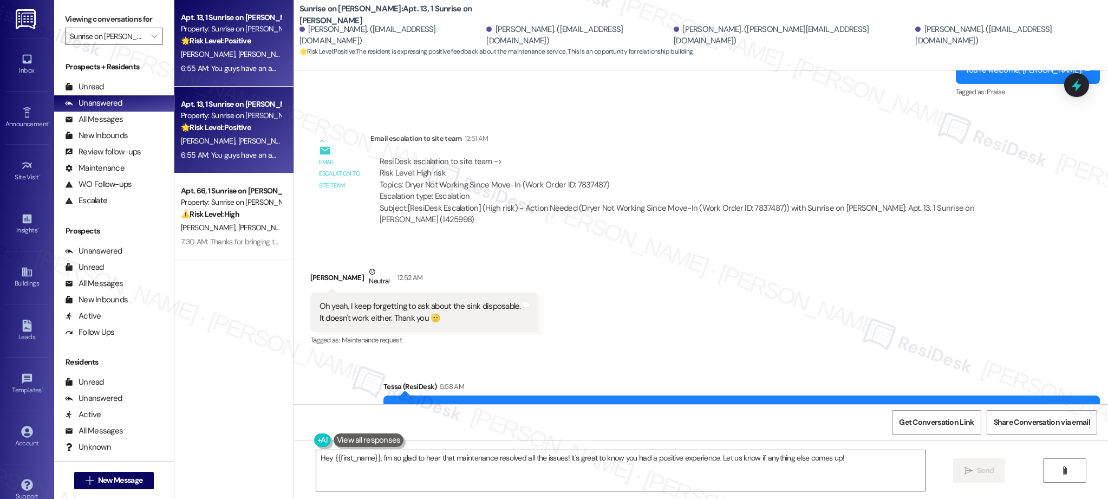
click at [223, 104] on div "Apt. 13, 1 Sunrise on [PERSON_NAME]" at bounding box center [231, 104] width 100 height 11
click at [237, 52] on div "[PERSON_NAME] [PERSON_NAME]" at bounding box center [231, 55] width 102 height 14
click at [151, 35] on icon "" at bounding box center [154, 36] width 6 height 9
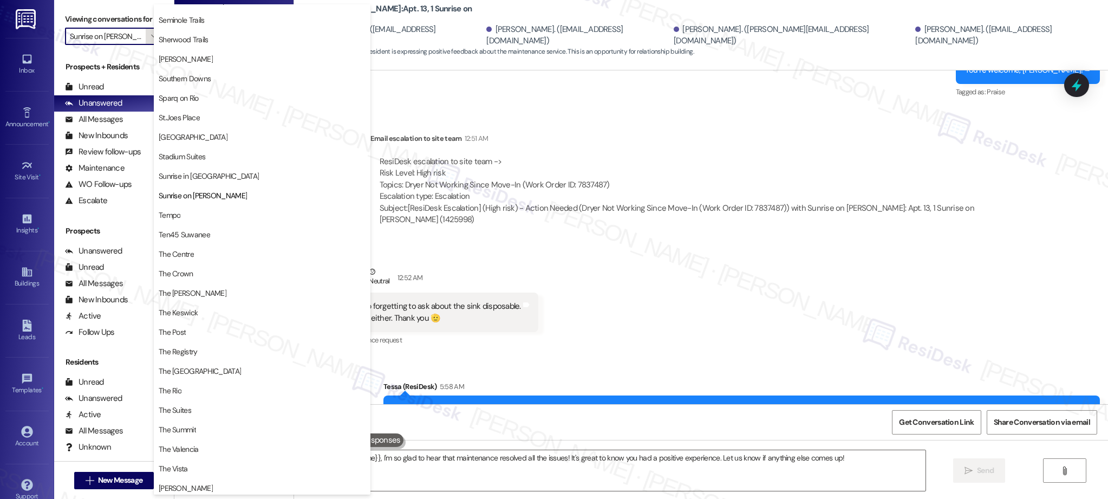
scroll to position [0, 0]
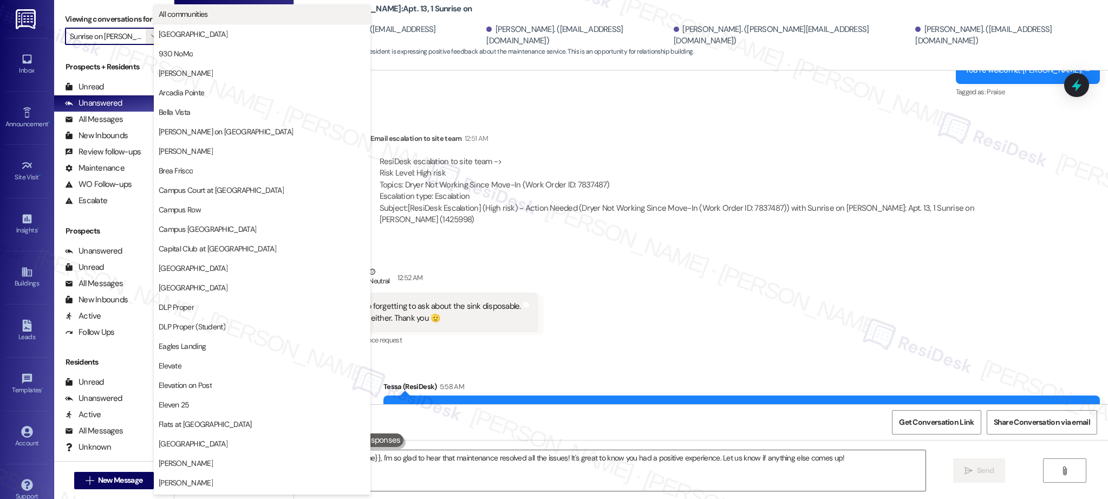
click at [182, 17] on span "All communities" at bounding box center [183, 14] width 49 height 11
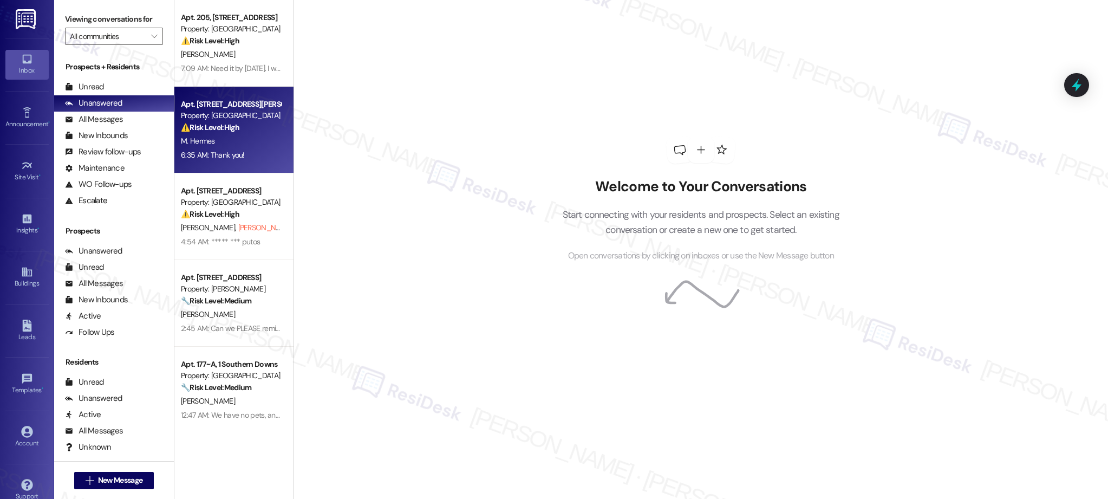
click at [221, 128] on strong "⚠️ Risk Level: High" at bounding box center [210, 127] width 58 height 10
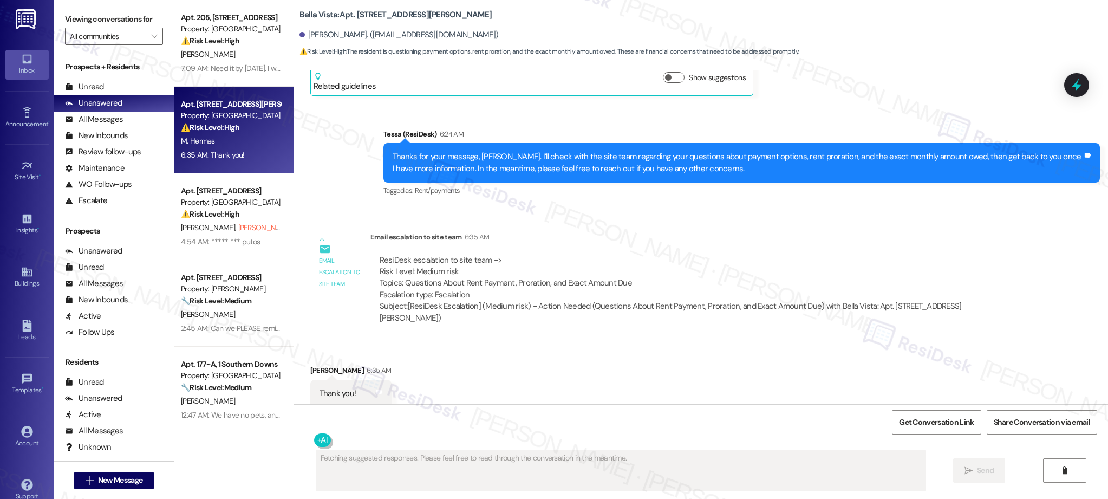
scroll to position [605, 0]
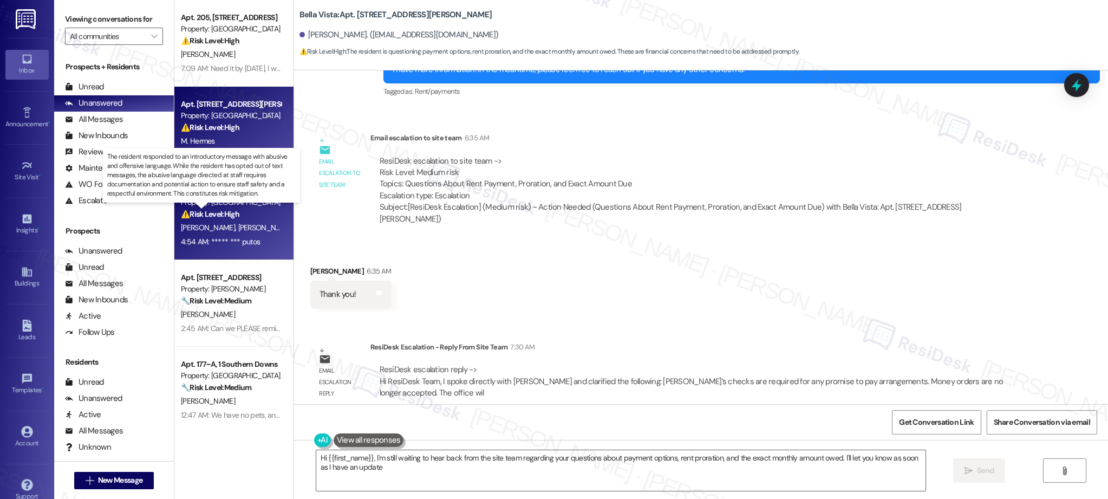
type textarea "Hi {{first_name}}, I'm still waiting to hear back from the site team regarding …"
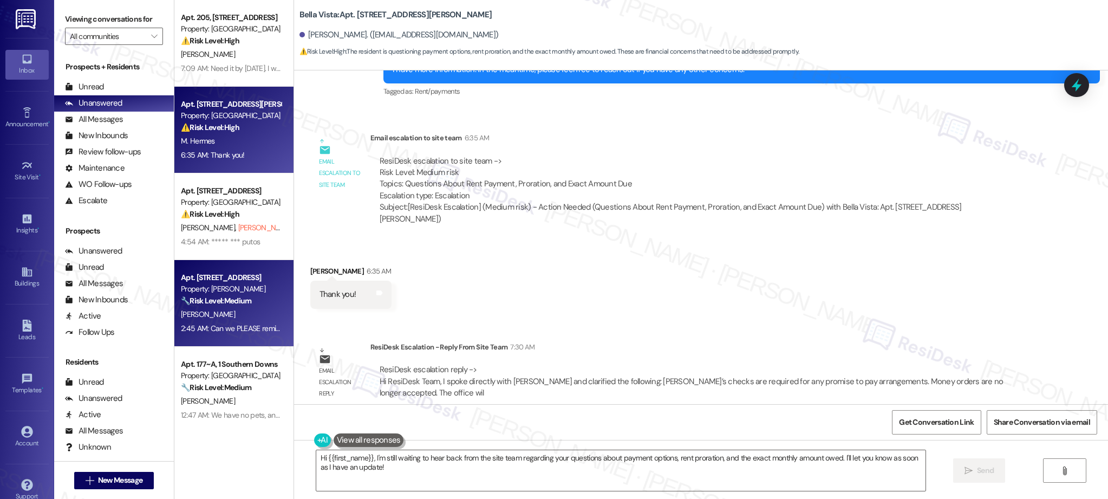
click at [223, 330] on div "2:45 AM: Can we PLEASE remind people that the gym and the work center upstairs …" at bounding box center [493, 328] width 625 height 10
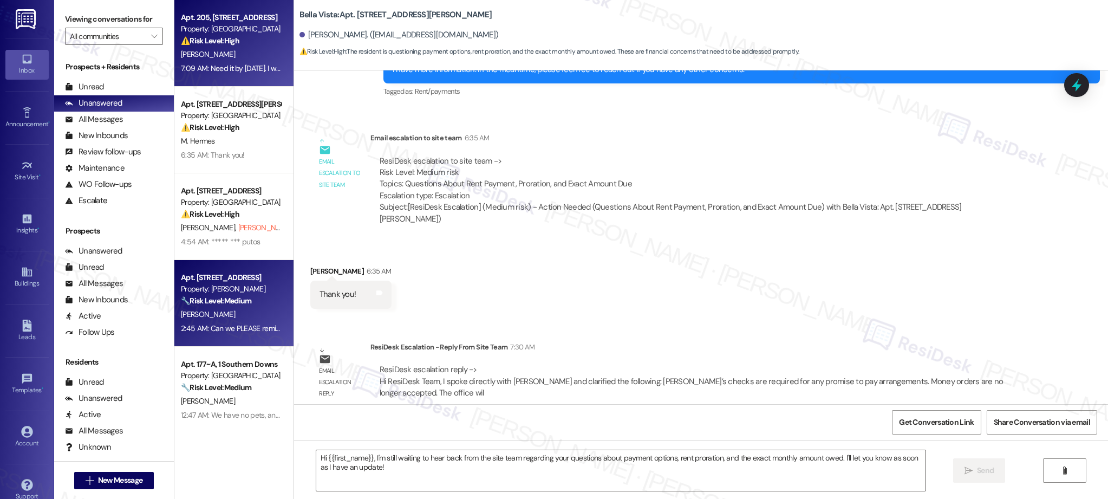
type textarea "Fetching suggested responses. Please feel free to read through the conversation…"
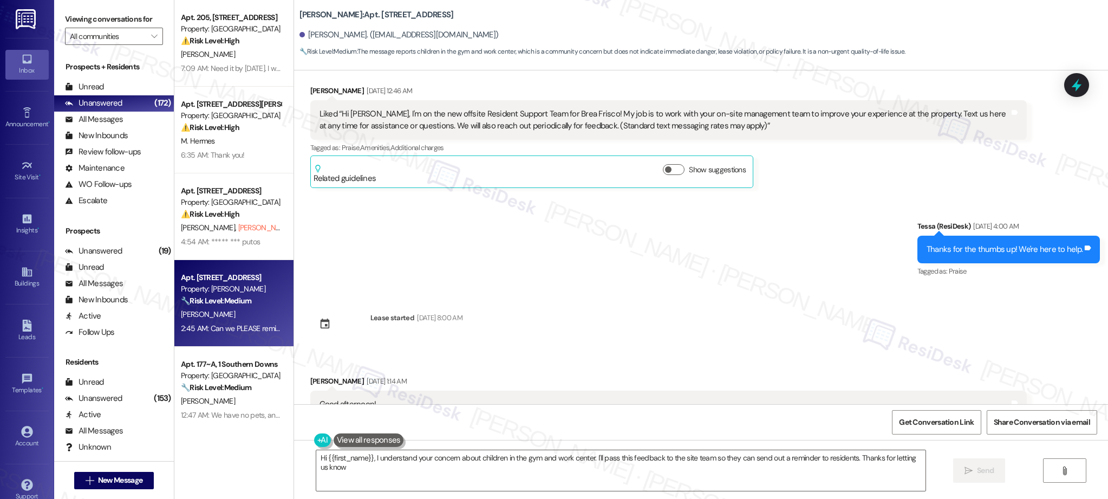
type textarea "Hi {{first_name}}, I understand your concern about children in the gym and work…"
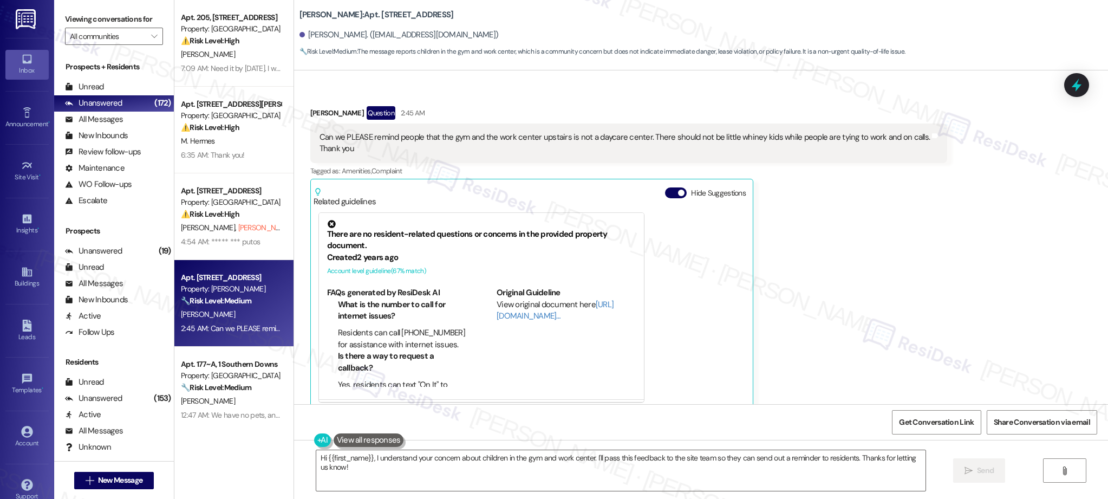
scroll to position [2974, 0]
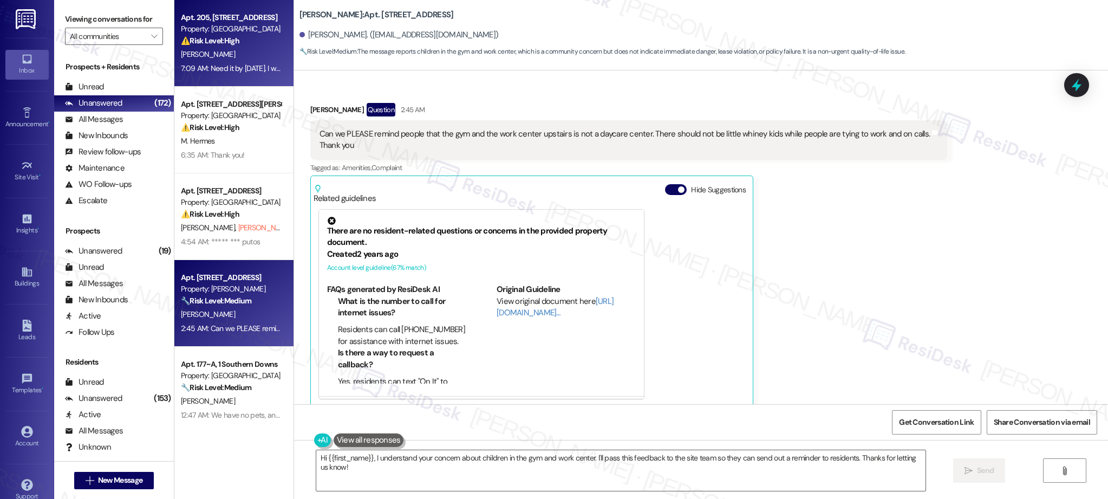
click at [232, 49] on div "[PERSON_NAME]" at bounding box center [231, 55] width 102 height 14
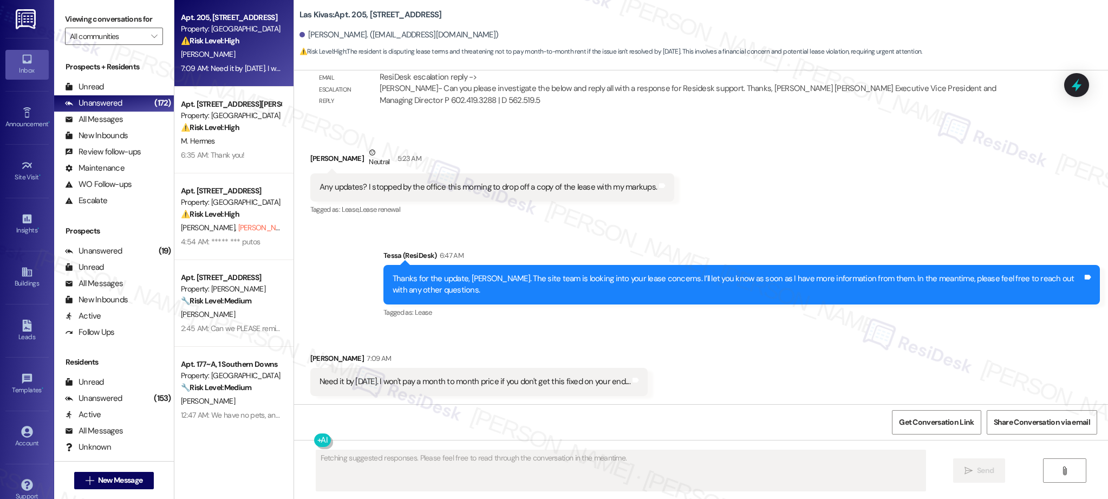
scroll to position [1124, 0]
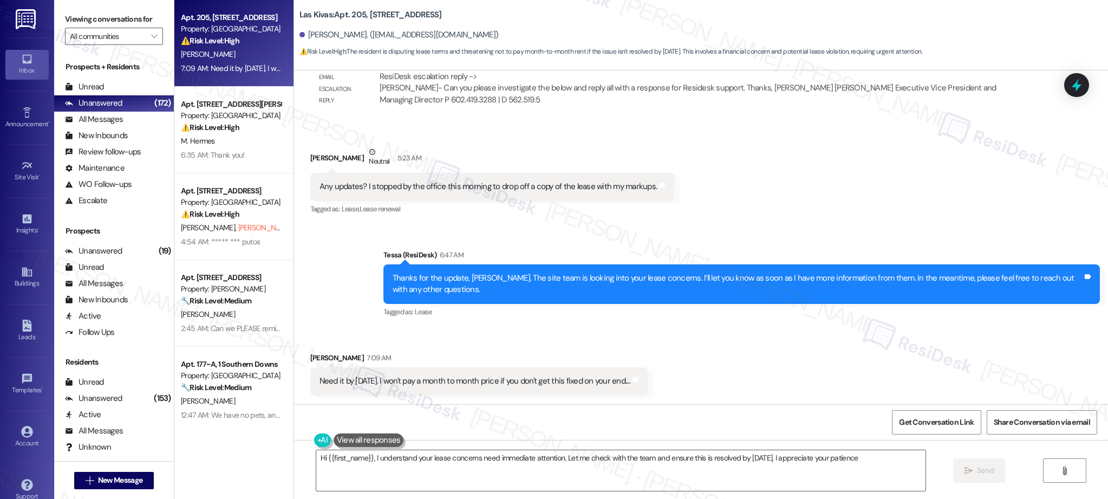
type textarea "Hi {{first_name}}, I understand your lease concerns need immediate attention. L…"
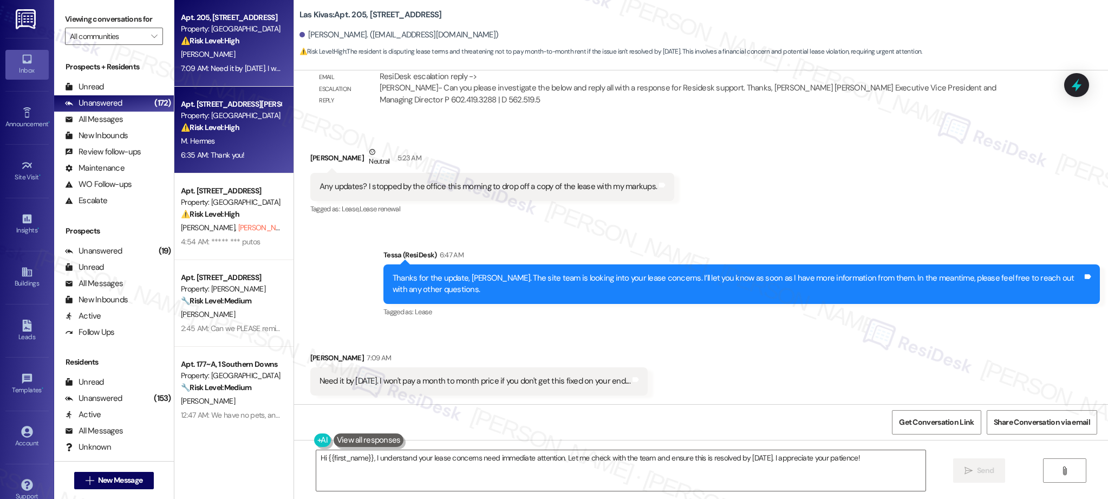
click at [214, 144] on div "M. Hermes" at bounding box center [231, 141] width 102 height 14
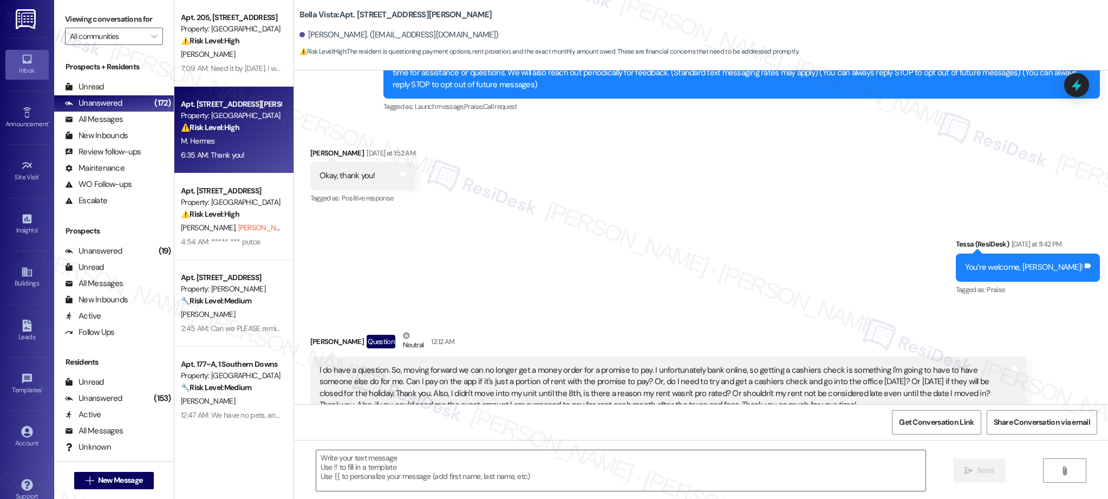
type textarea "Fetching suggested responses. Please feel free to read through the conversation…"
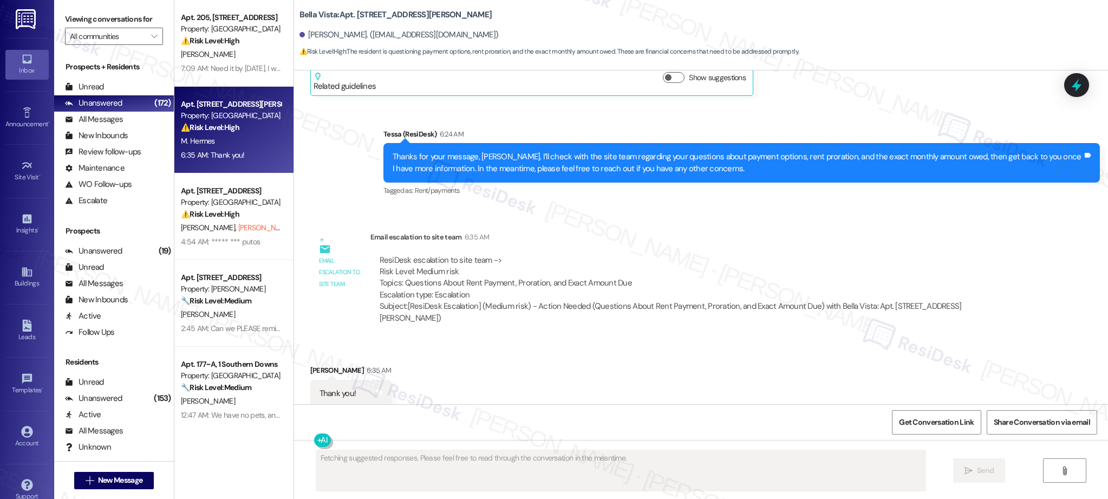
scroll to position [605, 0]
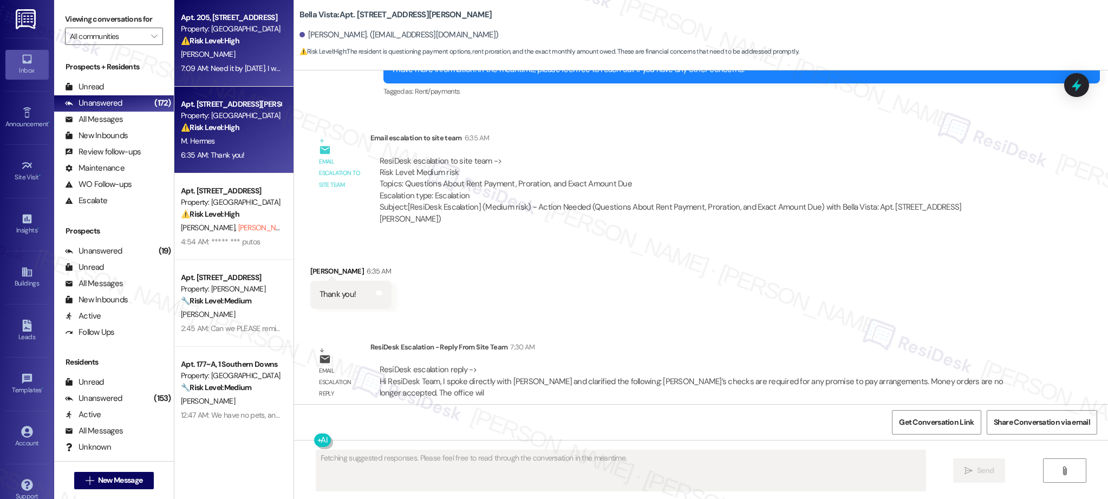
click at [224, 50] on div "[PERSON_NAME]" at bounding box center [231, 55] width 102 height 14
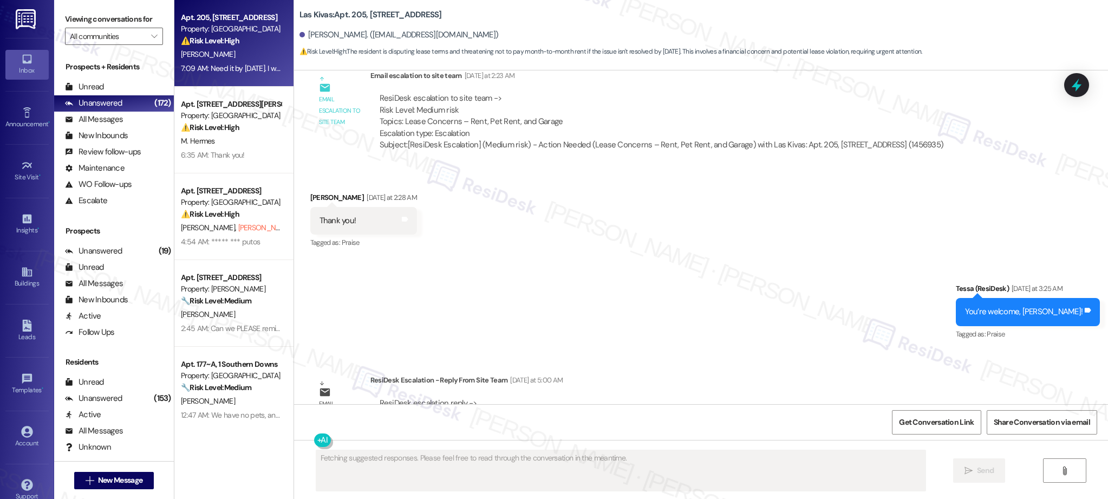
scroll to position [763, 0]
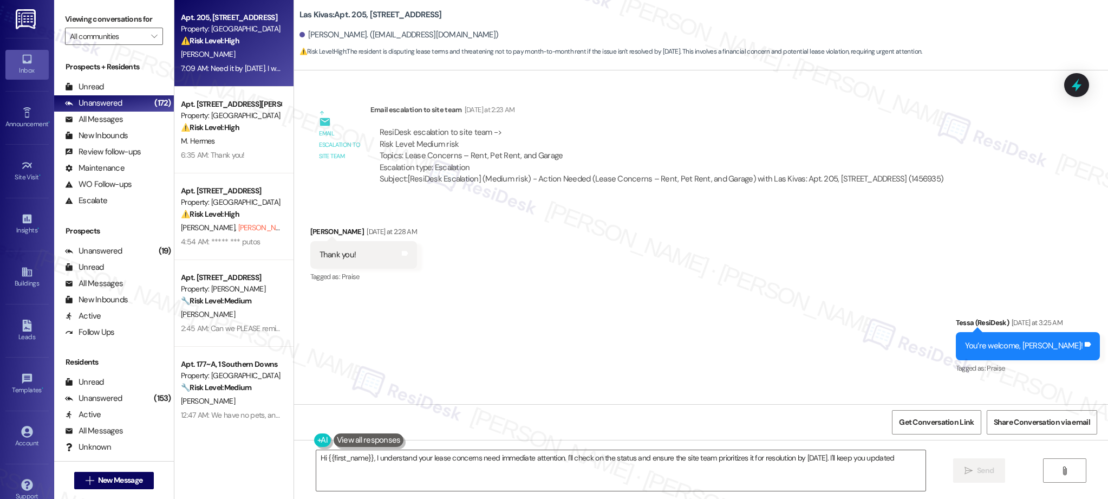
type textarea "Hi {{first_name}}, I understand your lease concerns need immediate attention. I…"
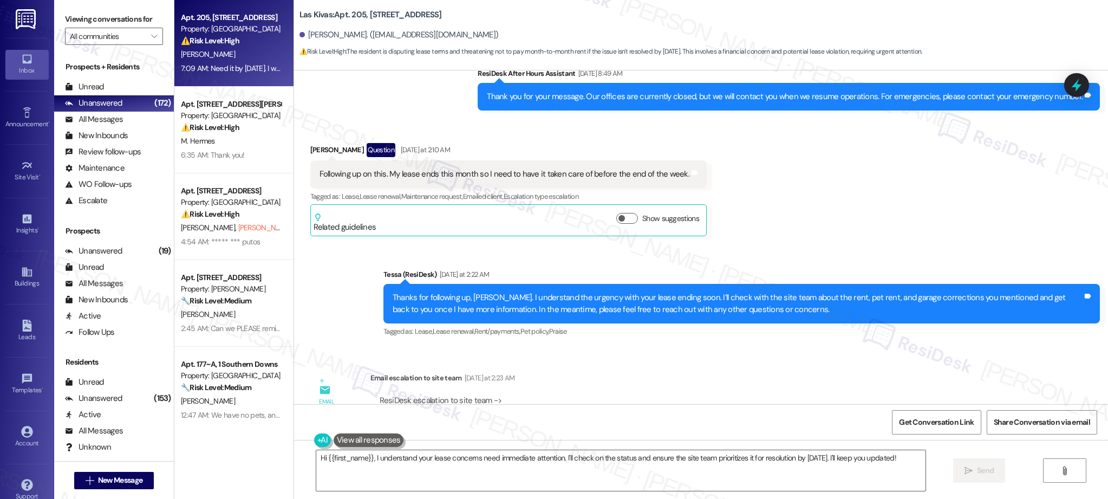
scroll to position [494, 0]
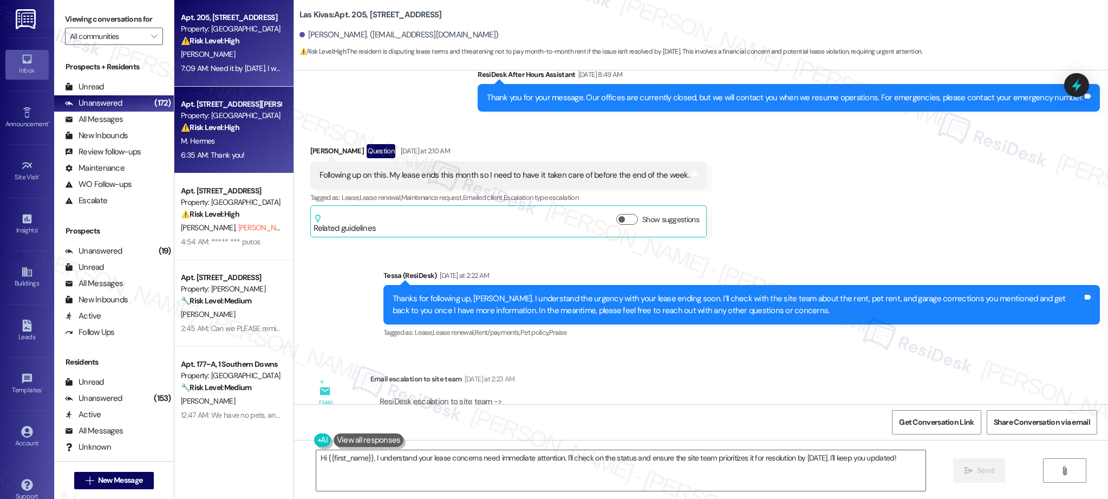
click at [249, 153] on div "6:35 AM: Thank you! 6:35 AM: Thank you!" at bounding box center [231, 155] width 102 height 14
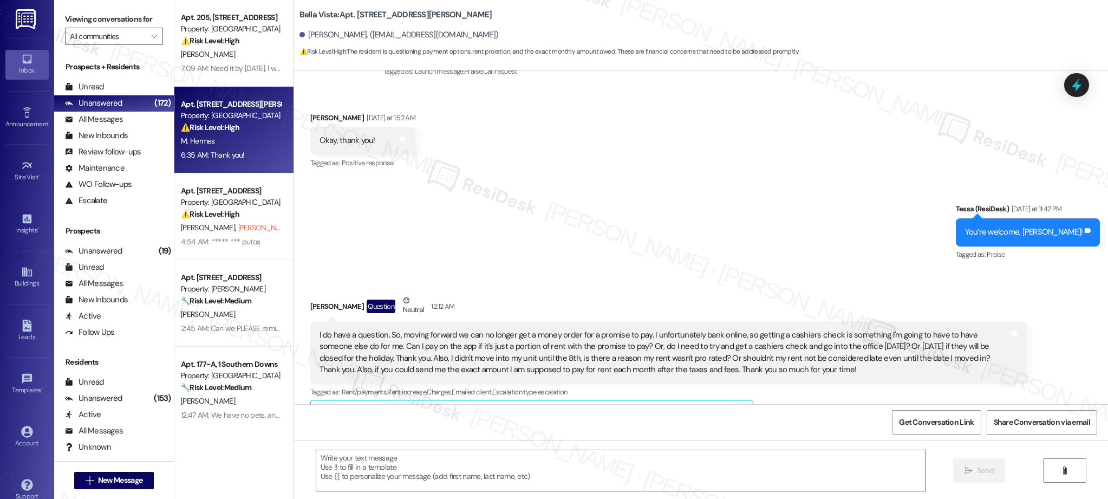
type textarea "Fetching suggested responses. Please feel free to read through the conversation…"
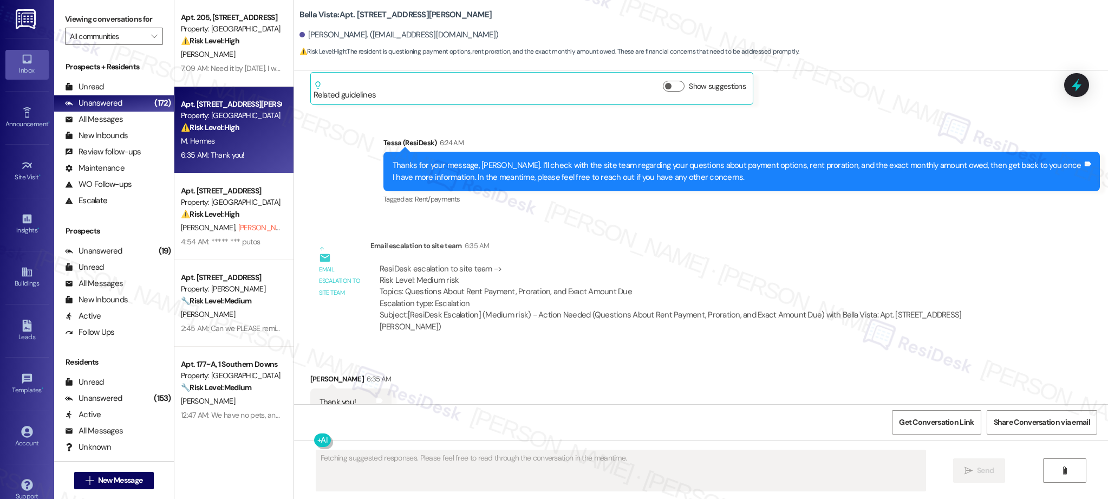
scroll to position [506, 0]
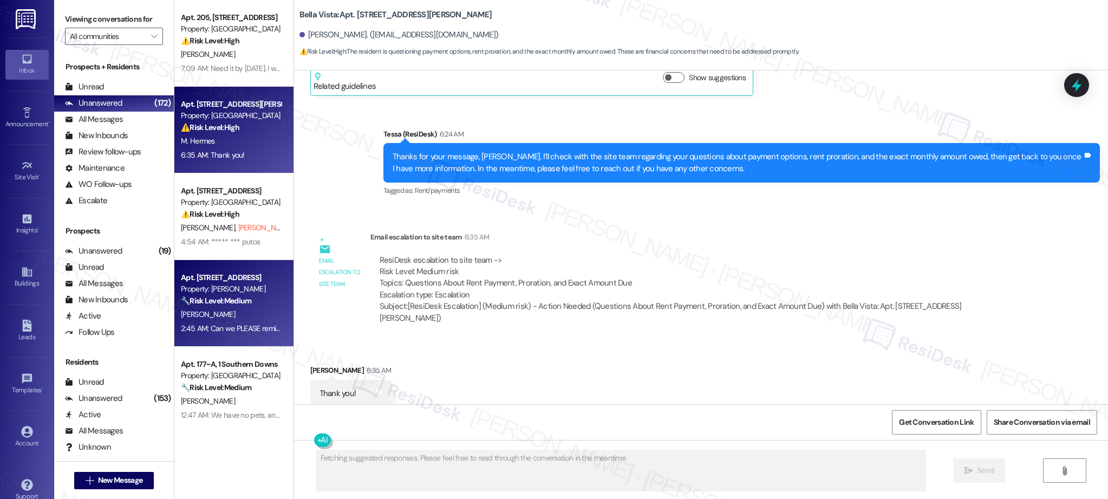
click at [251, 315] on div "[PERSON_NAME]" at bounding box center [231, 315] width 102 height 14
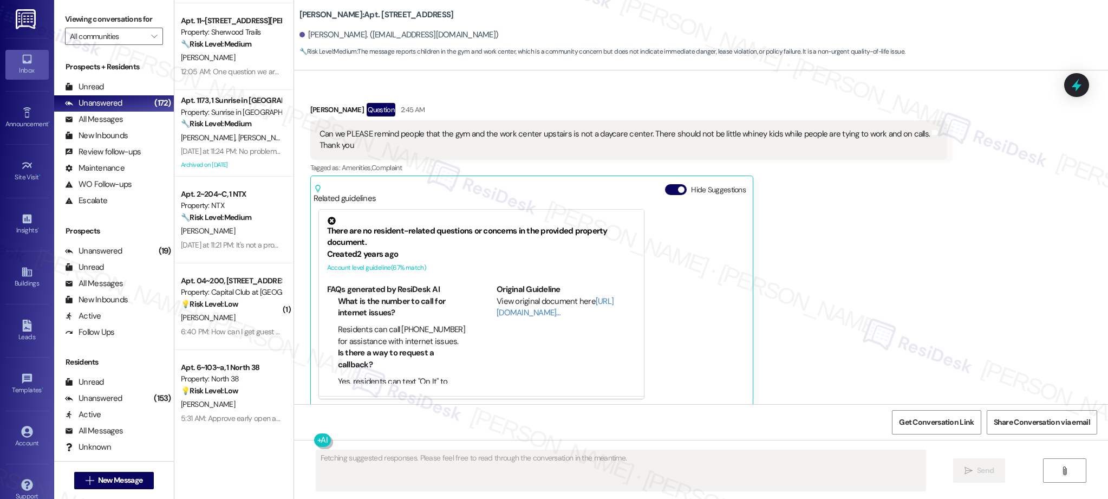
scroll to position [439, 0]
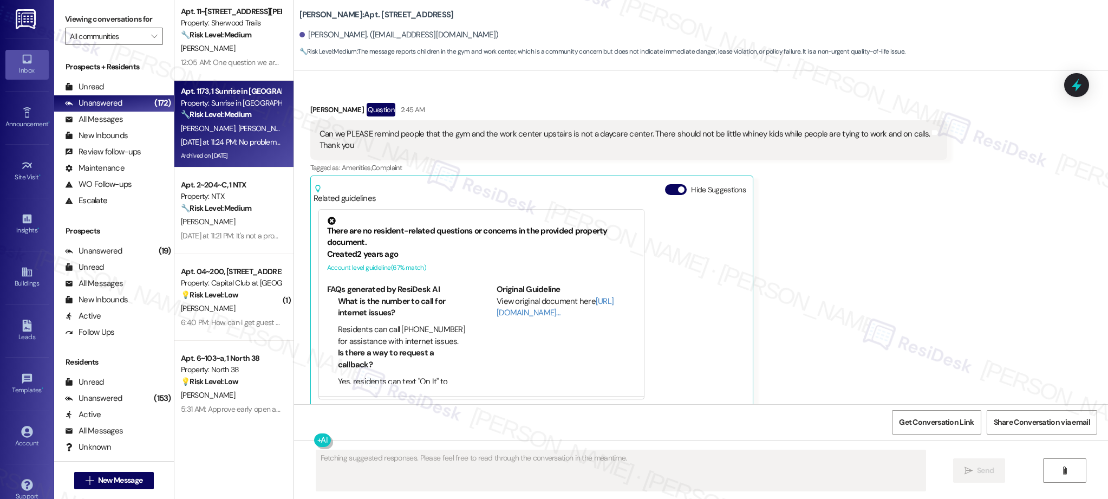
click at [258, 129] on div "[PERSON_NAME] [PERSON_NAME]" at bounding box center [231, 129] width 102 height 14
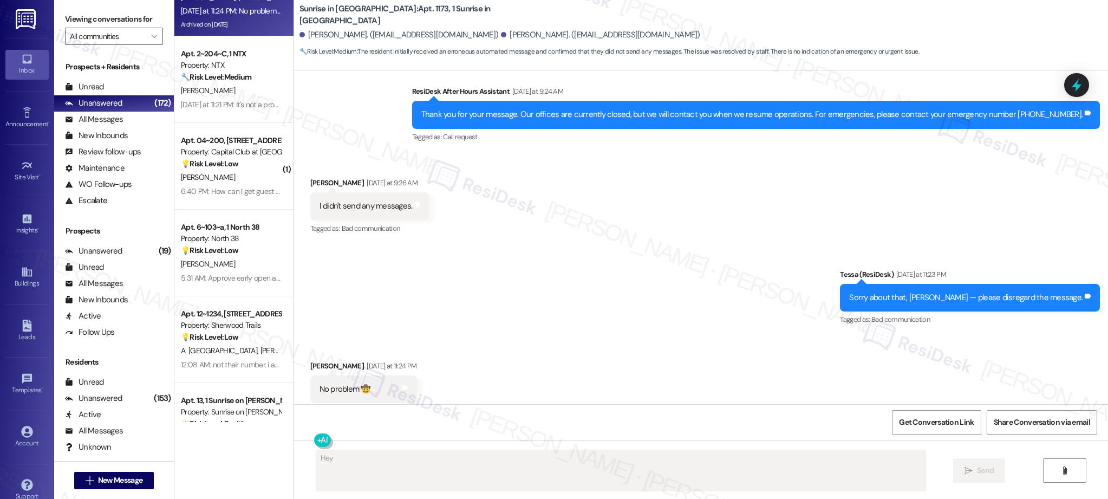
scroll to position [576, 0]
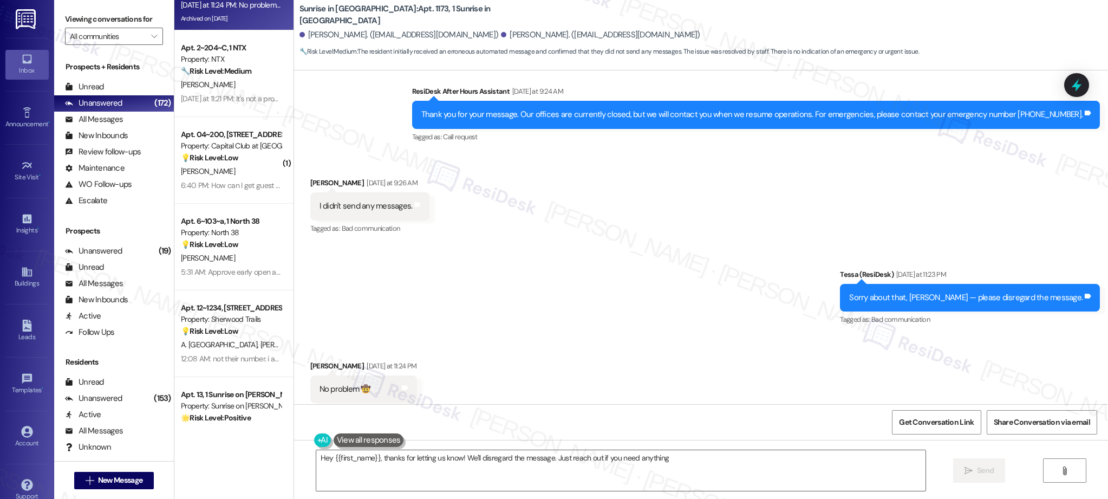
type textarea "Hey {{first_name}}, thanks for letting us know! We'll disregard the message. Ju…"
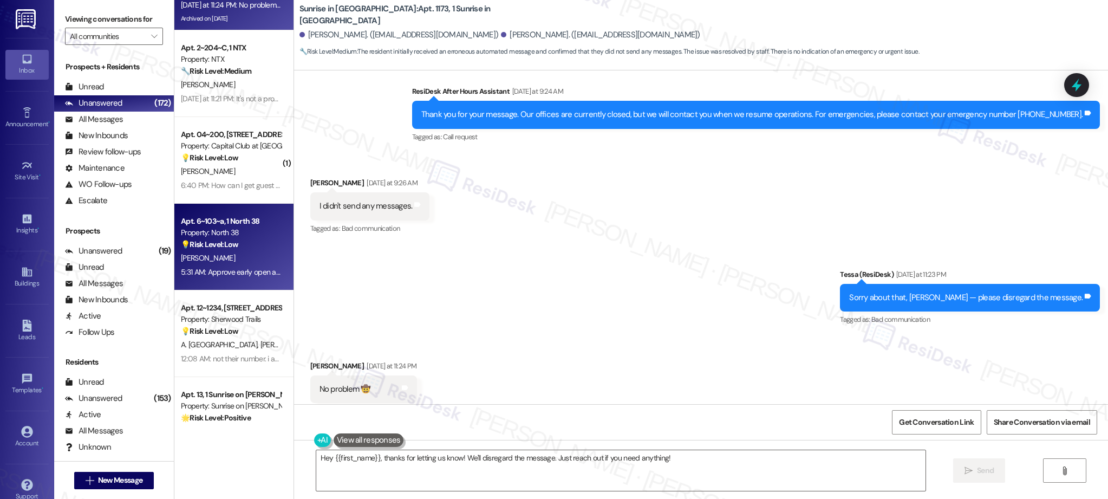
click at [256, 253] on div "[PERSON_NAME]" at bounding box center [231, 258] width 102 height 14
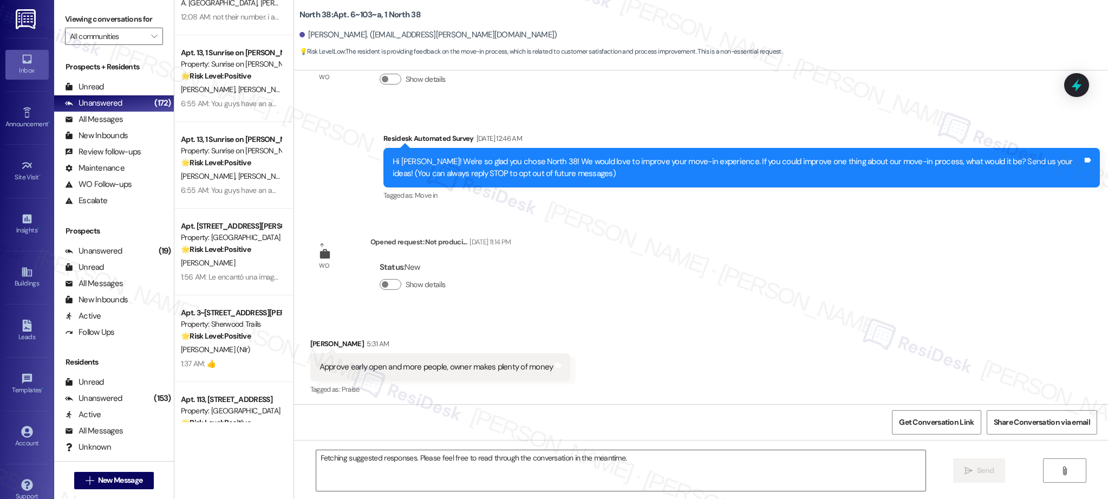
scroll to position [57, 0]
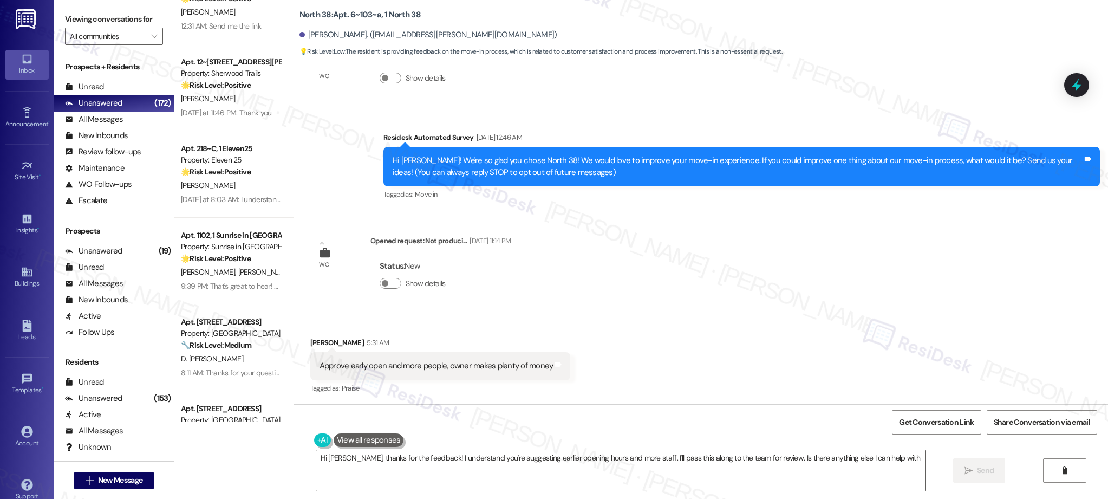
type textarea "Hi [PERSON_NAME], thanks for the feedback! I understand you're suggesting earli…"
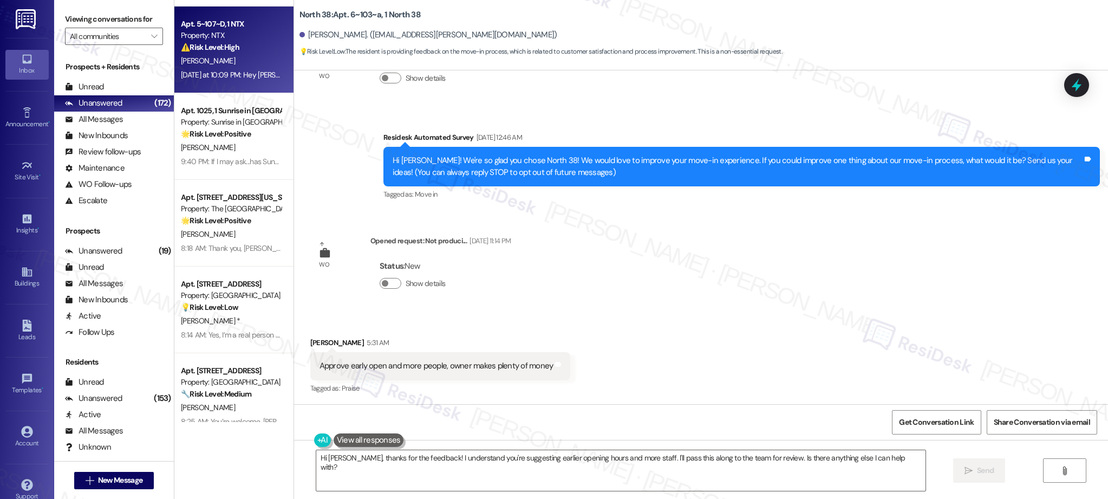
scroll to position [3111, 0]
click at [237, 59] on div "[PERSON_NAME]" at bounding box center [231, 62] width 102 height 14
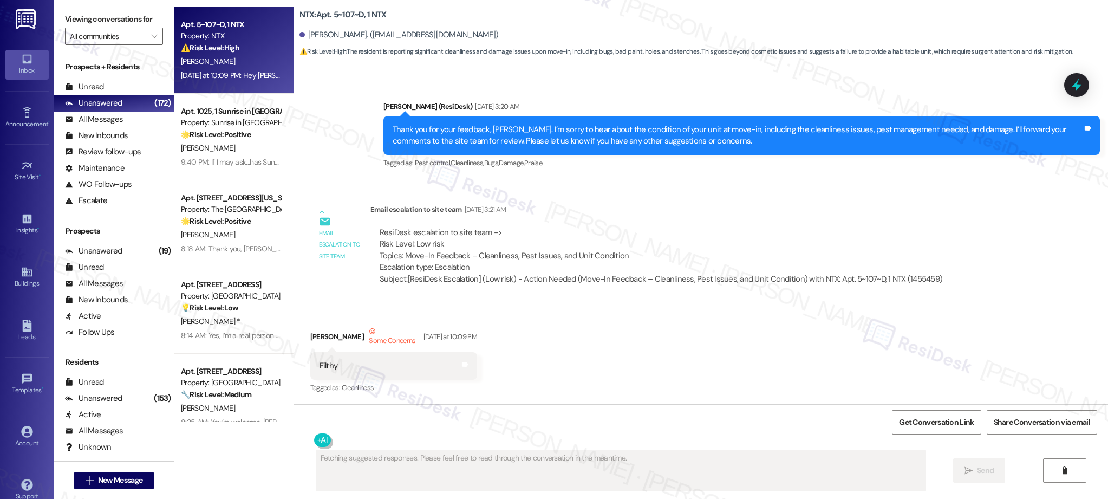
scroll to position [528, 0]
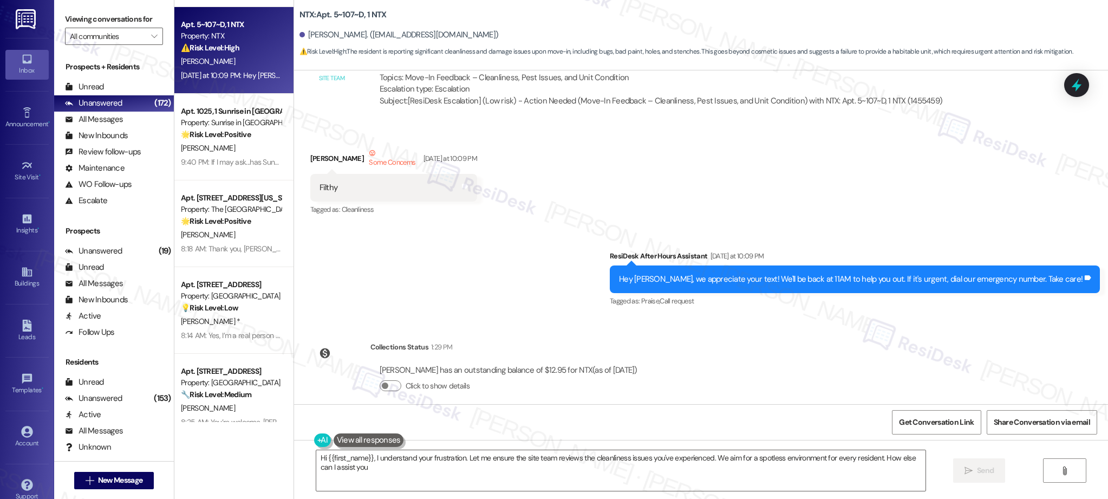
type textarea "Hi {{first_name}}, I understand your frustration. Let me ensure the site team r…"
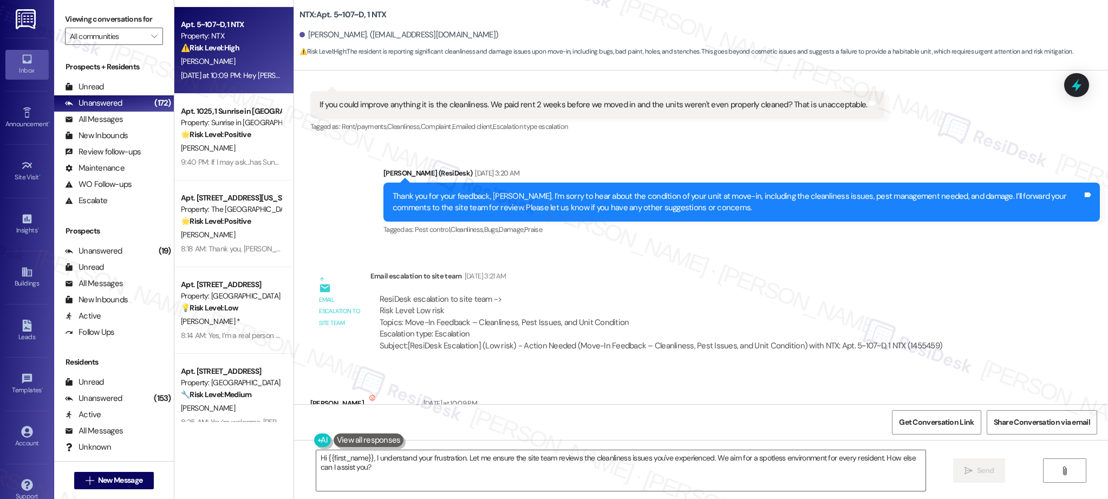
scroll to position [259, 0]
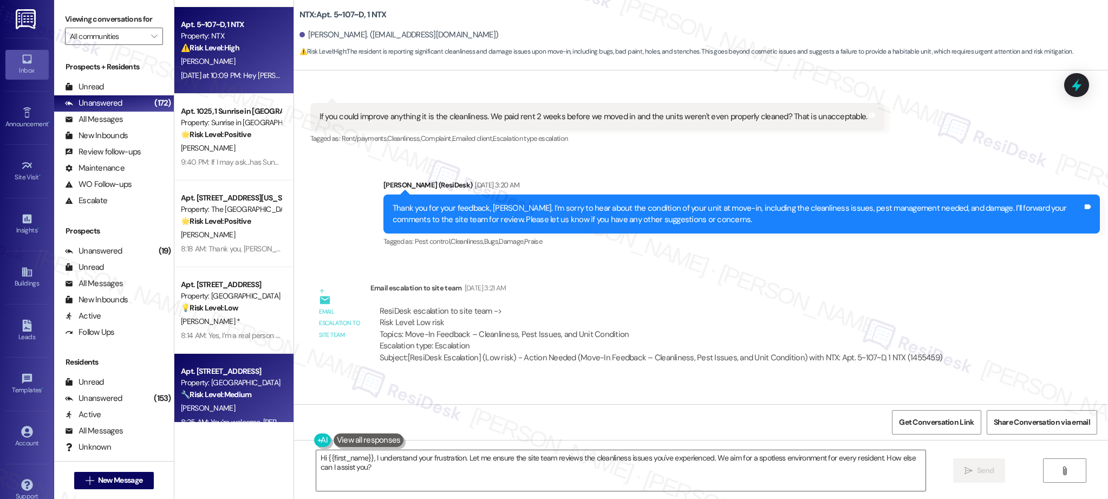
click at [239, 364] on div "Apt. [STREET_ADDRESS] Property: Pinehurst 🔧 Risk Level: Medium The resident rep…" at bounding box center [231, 382] width 102 height 37
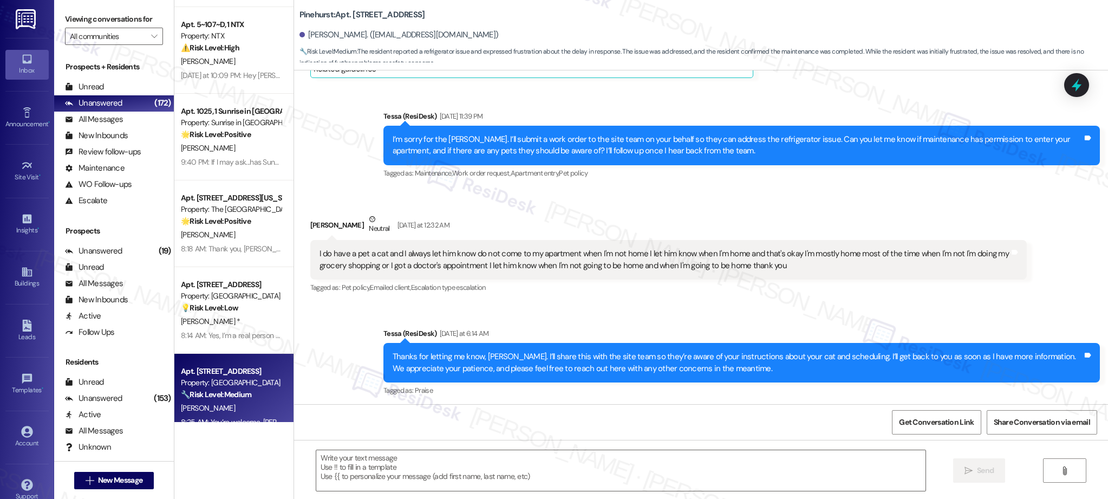
type textarea "Fetching suggested responses. Please feel free to read through the conversation…"
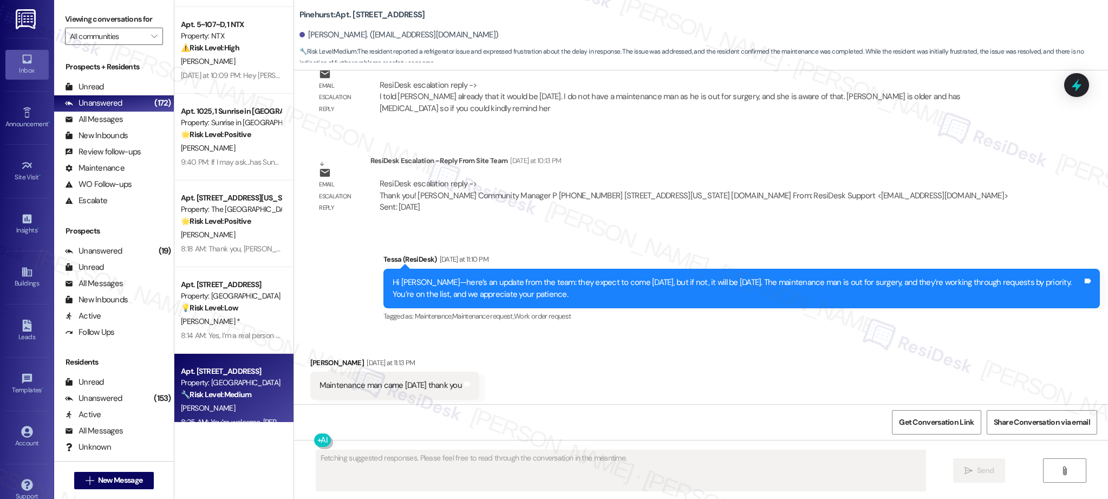
scroll to position [857, 0]
